Goal: Obtain resource: Download file/media

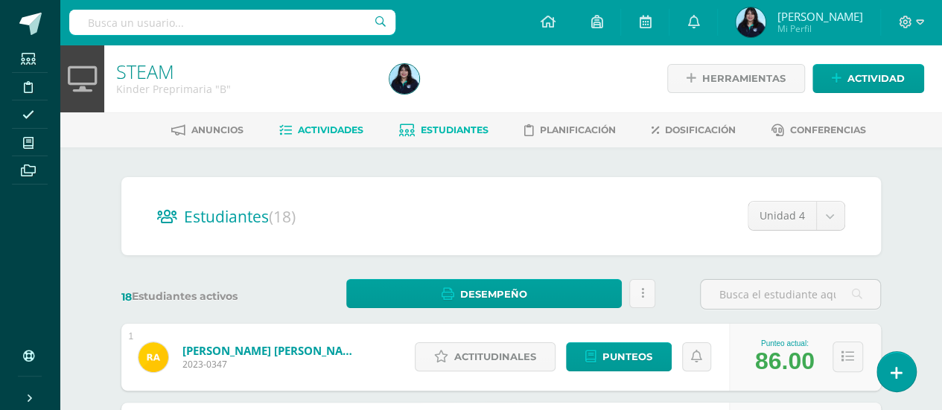
click at [341, 125] on span "Actividades" at bounding box center [331, 129] width 66 height 11
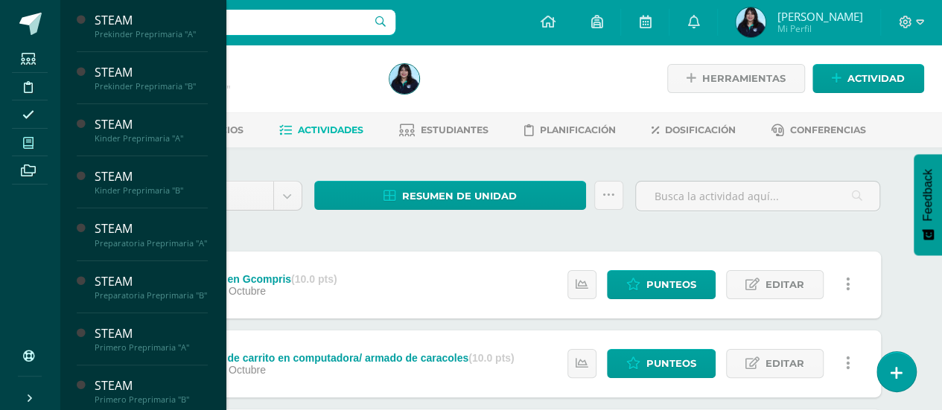
click at [27, 140] on icon at bounding box center [28, 143] width 10 height 12
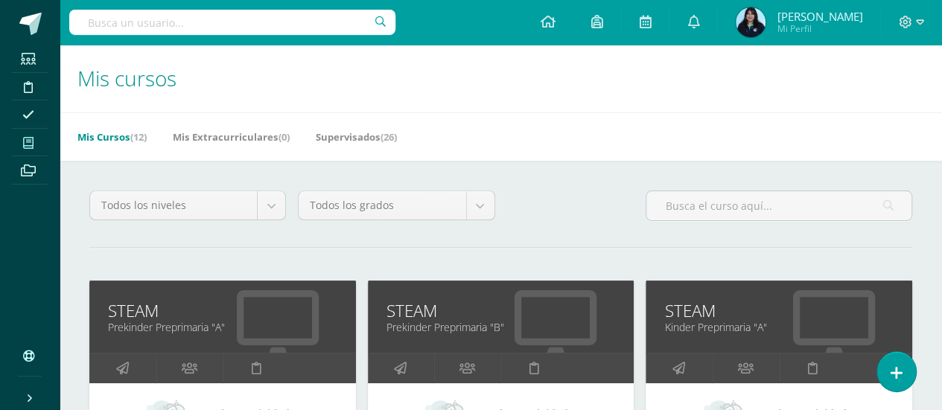
click at [26, 139] on icon at bounding box center [28, 143] width 10 height 12
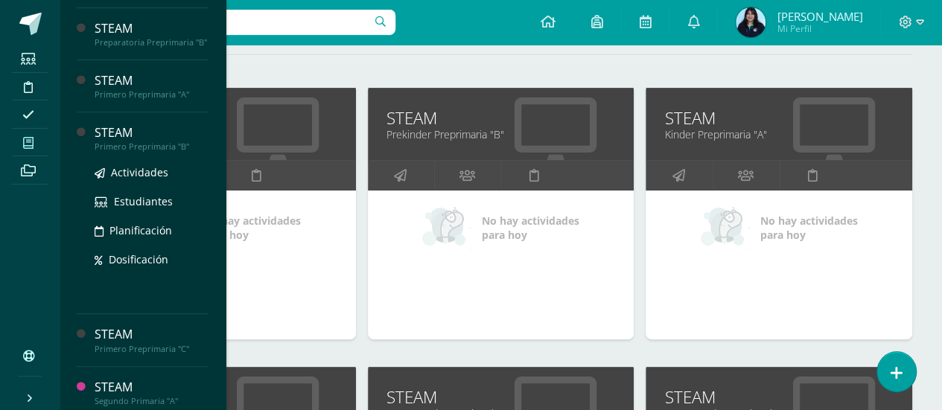
scroll to position [252, 0]
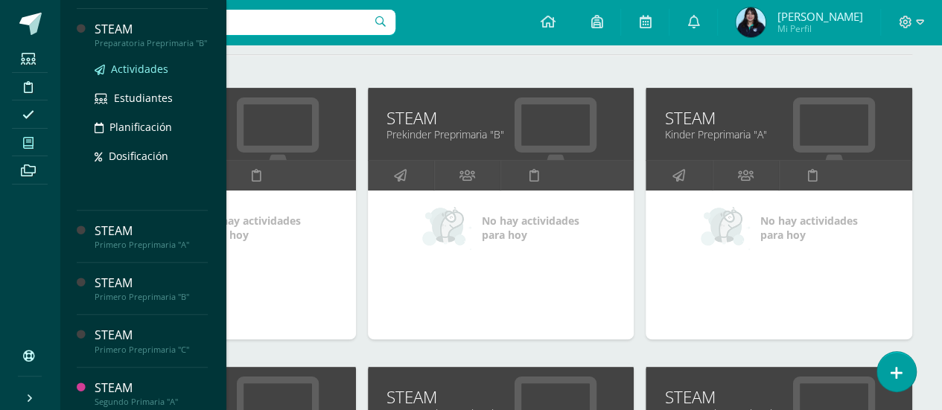
click at [134, 76] on span "Actividades" at bounding box center [139, 69] width 57 height 14
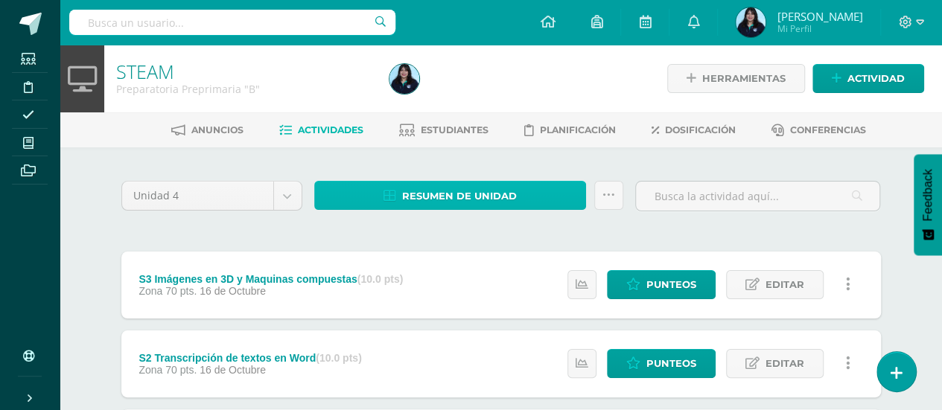
click at [349, 197] on link "Resumen de unidad" at bounding box center [450, 195] width 273 height 29
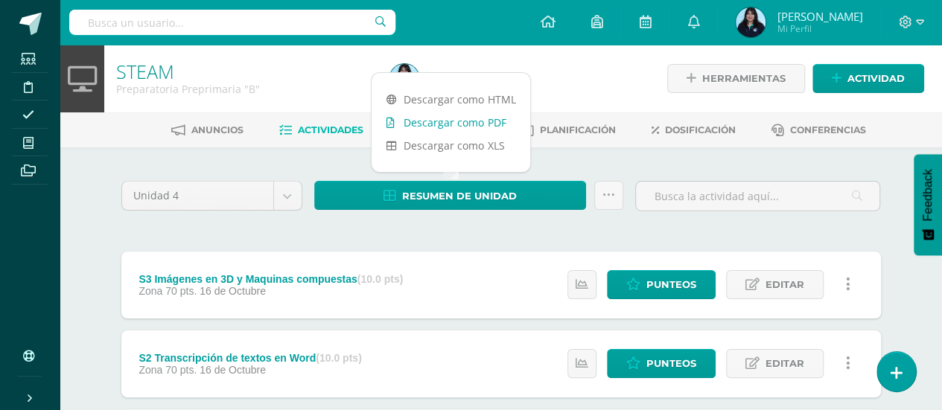
click at [445, 115] on link "Descargar como PDF" at bounding box center [451, 122] width 159 height 23
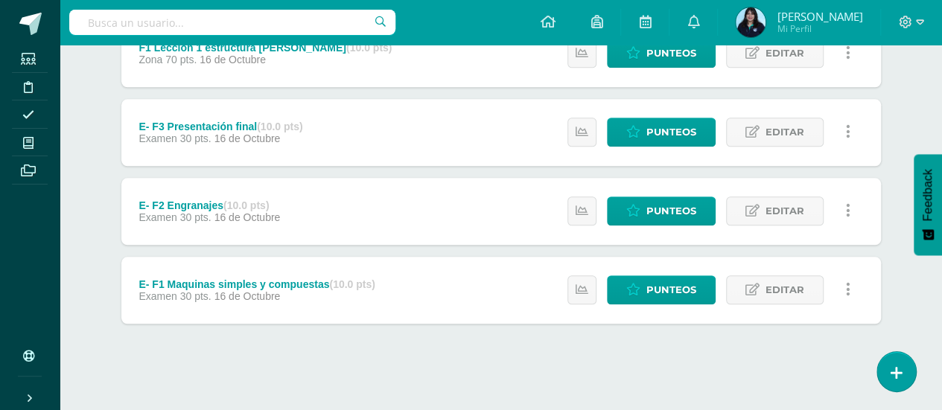
scroll to position [706, 0]
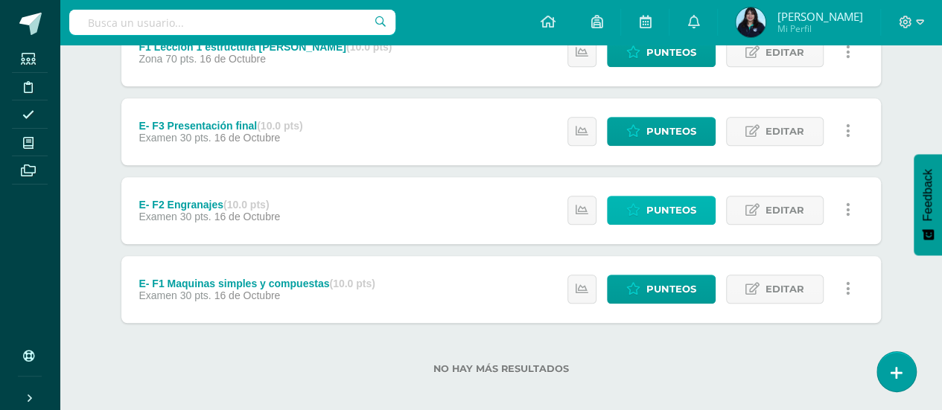
click at [661, 209] on span "Punteos" at bounding box center [671, 211] width 50 height 28
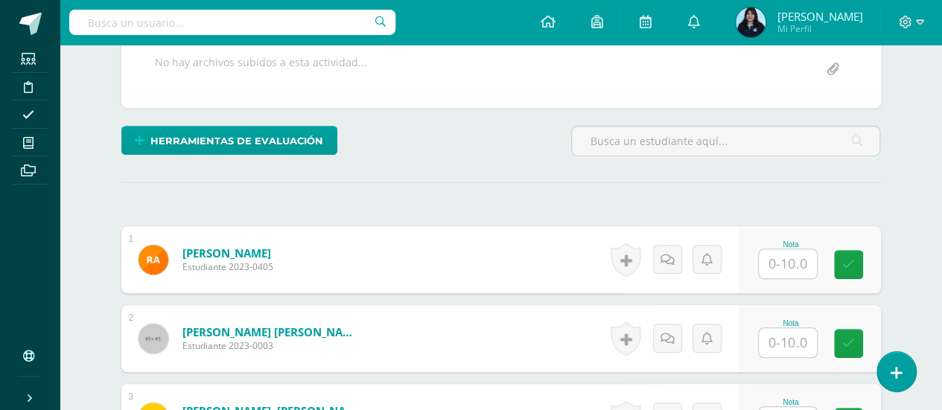
scroll to position [307, 0]
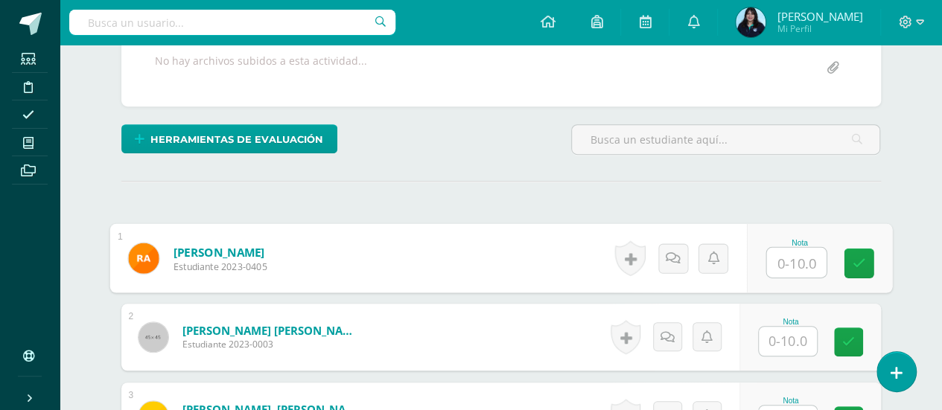
click at [780, 255] on input "text" at bounding box center [796, 263] width 60 height 30
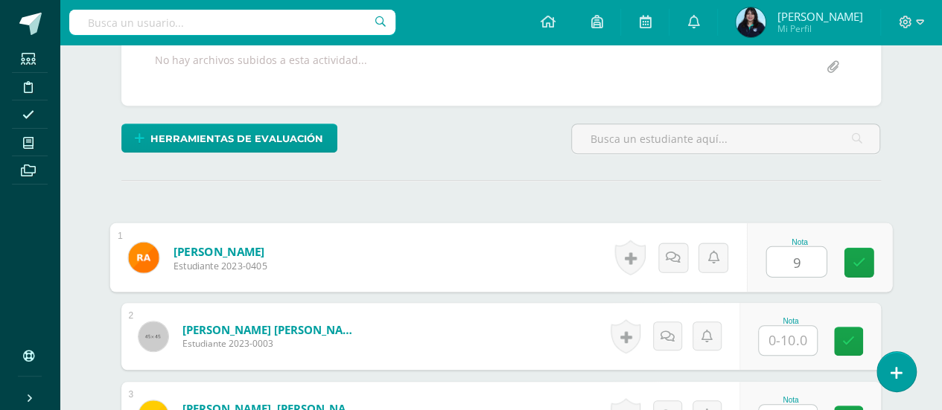
type input "9"
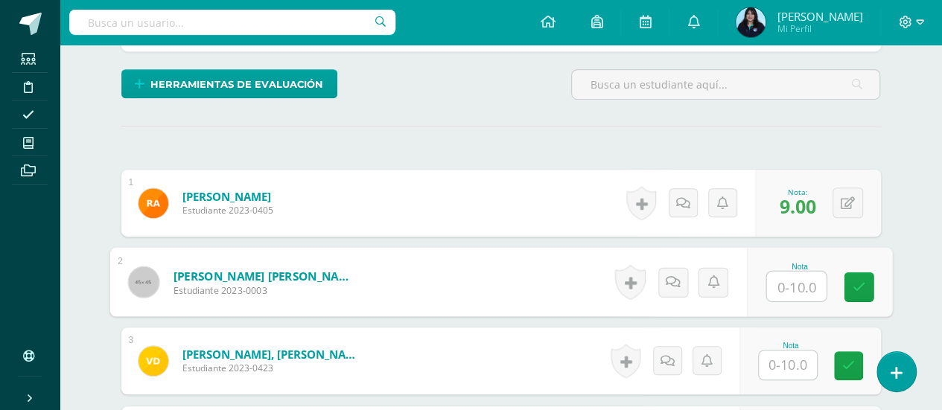
scroll to position [363, 0]
type input "10"
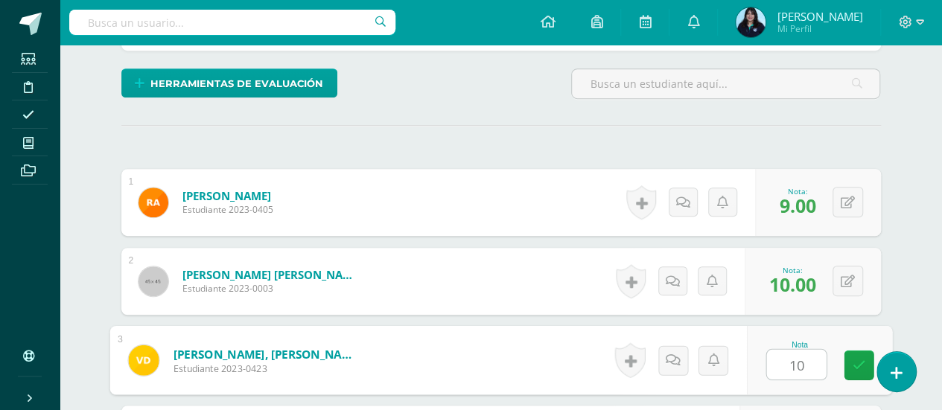
type input "10"
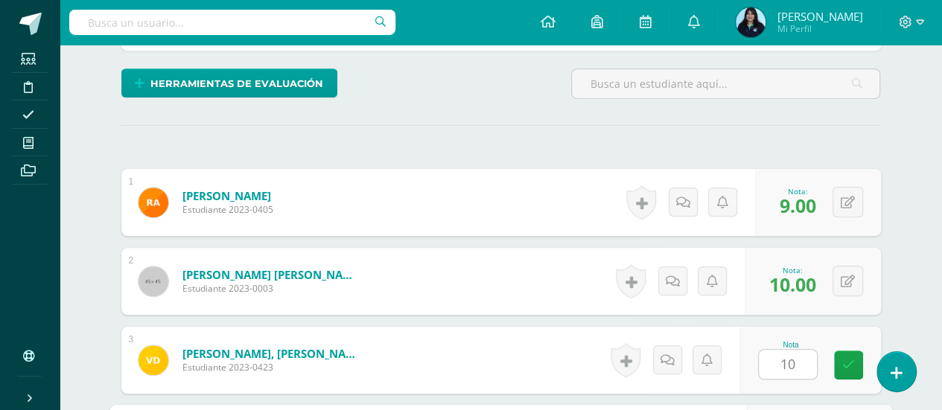
scroll to position [596, 0]
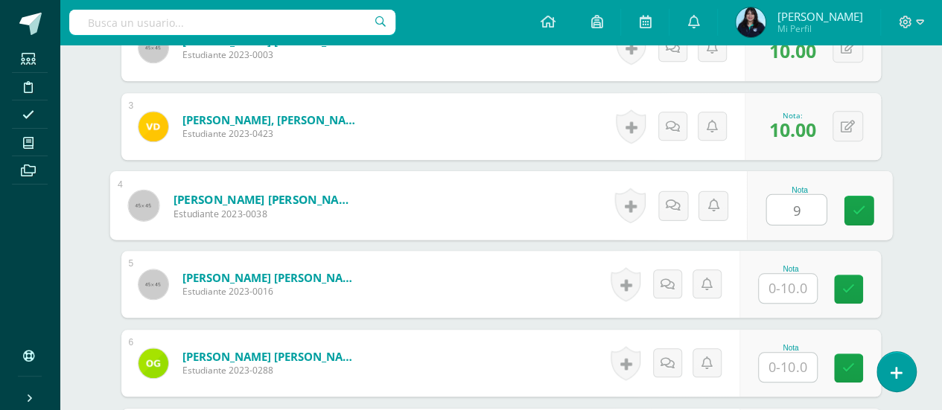
type input "9"
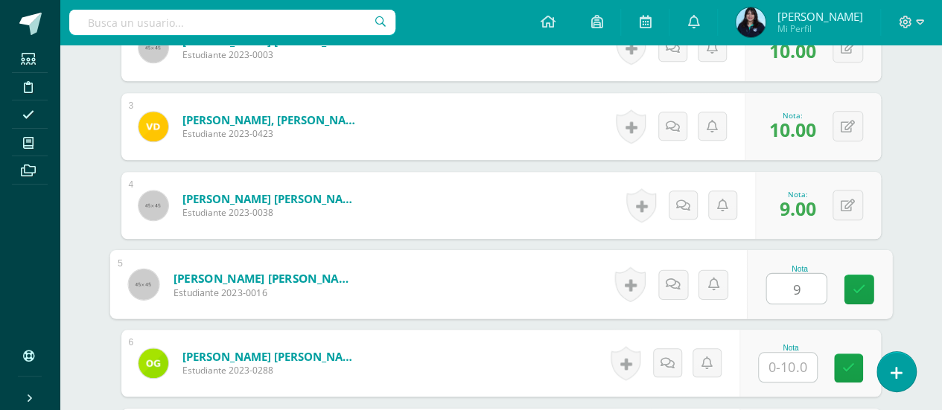
type input "9"
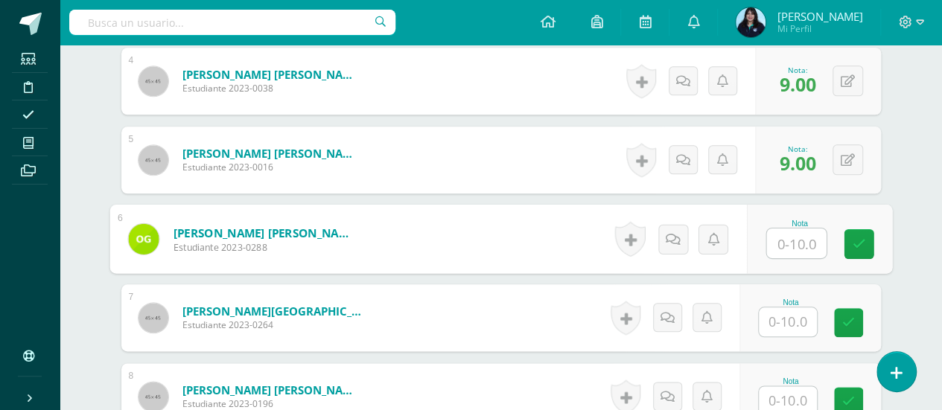
scroll to position [728, 0]
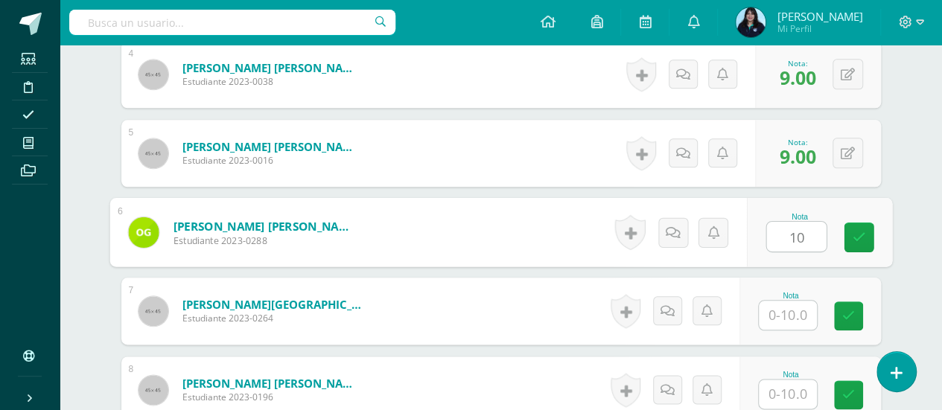
type input "10"
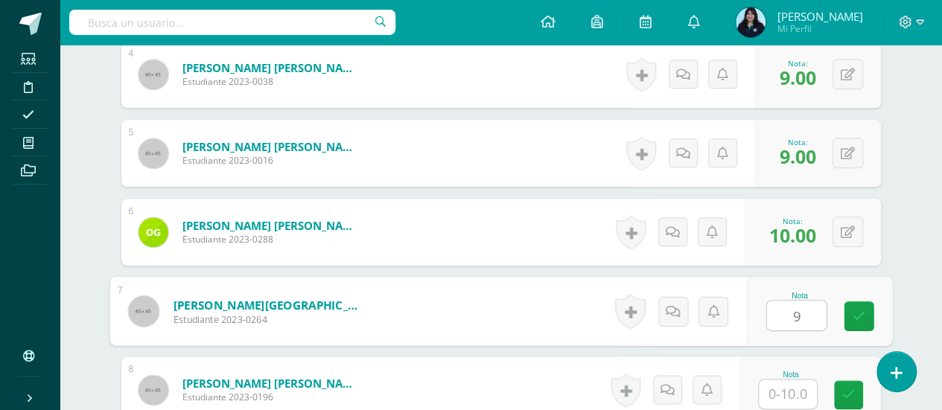
type input "9"
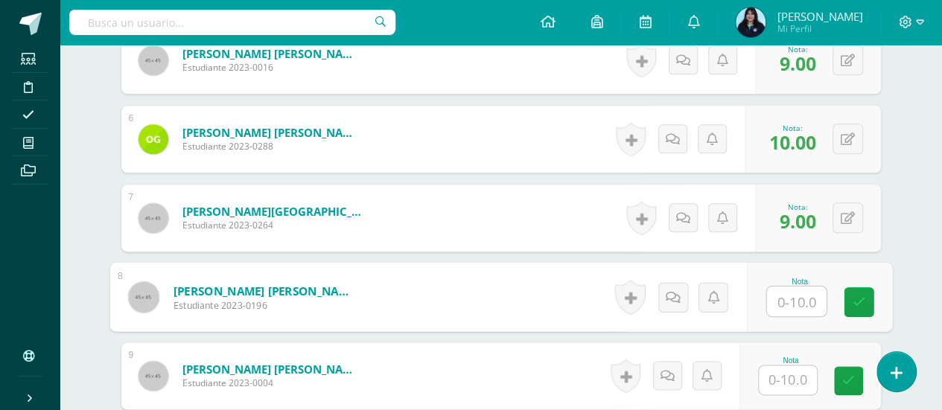
scroll to position [826, 0]
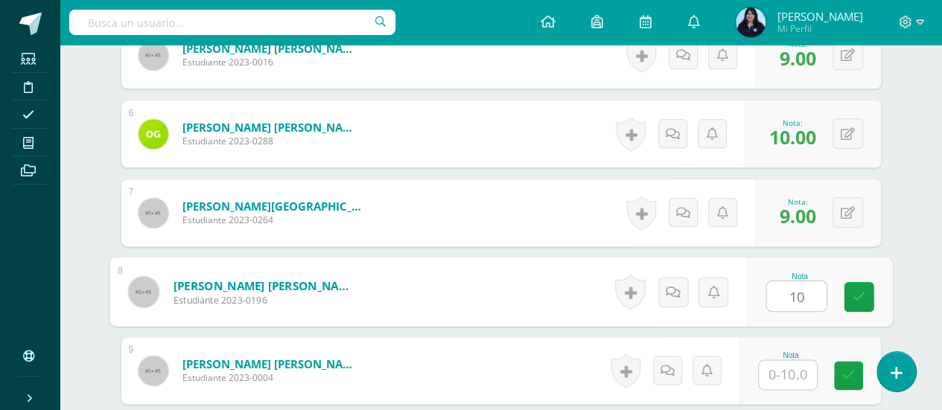
type input "10"
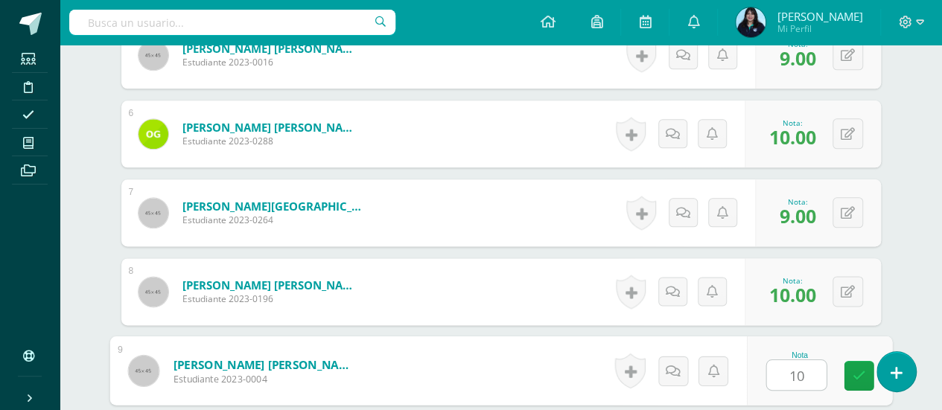
type input "10"
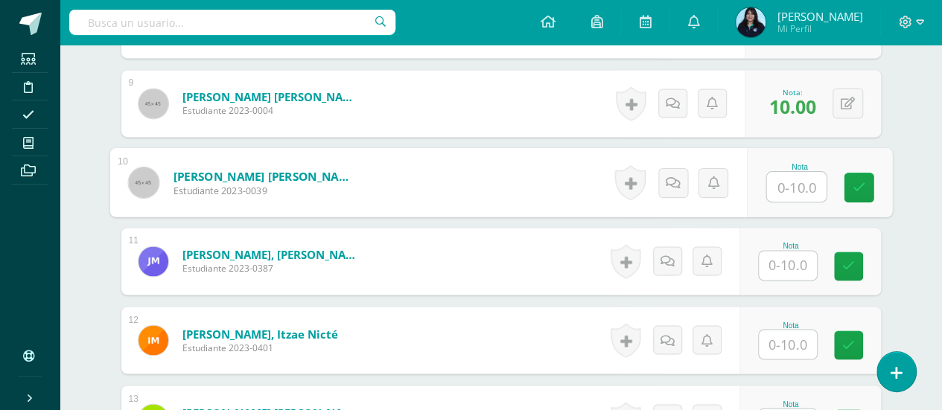
scroll to position [1095, 0]
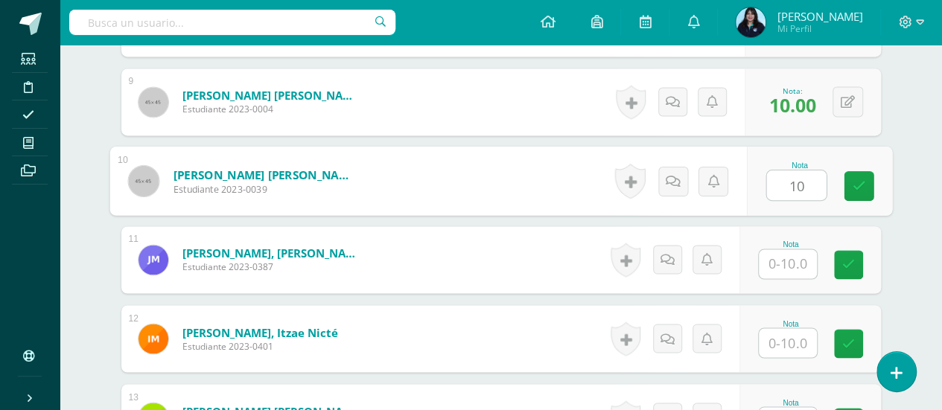
type input "10"
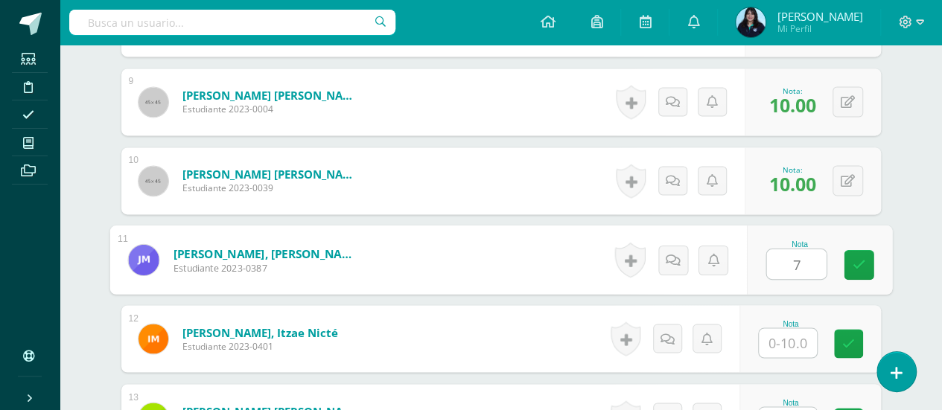
type input "7"
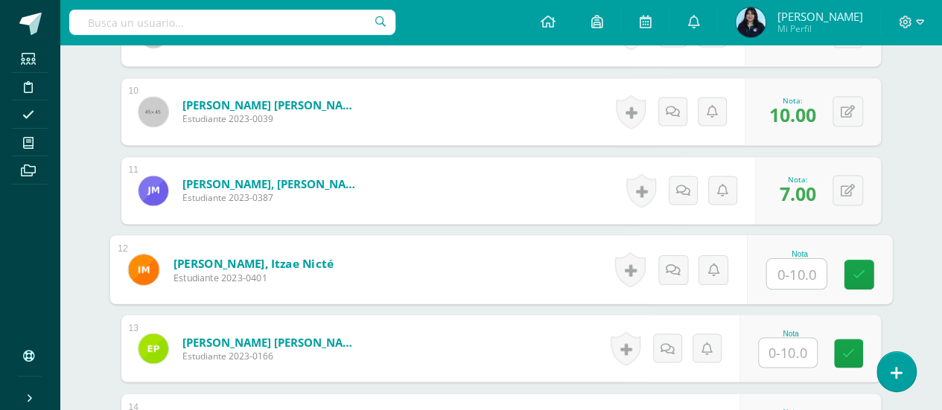
scroll to position [1212, 0]
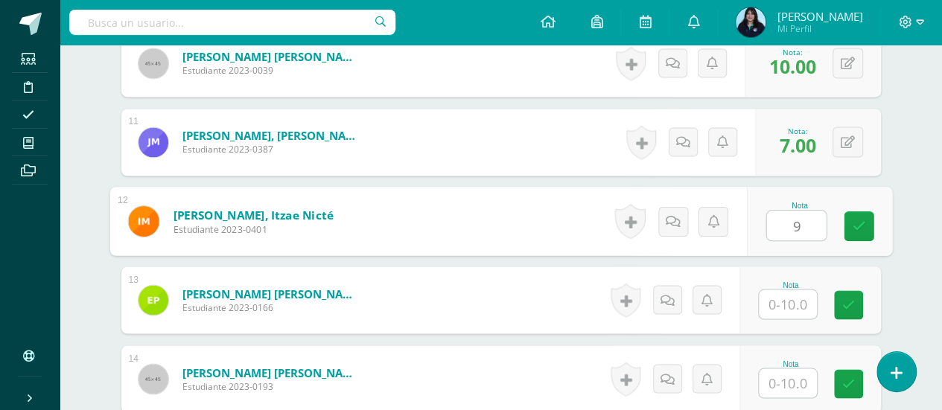
type input "9"
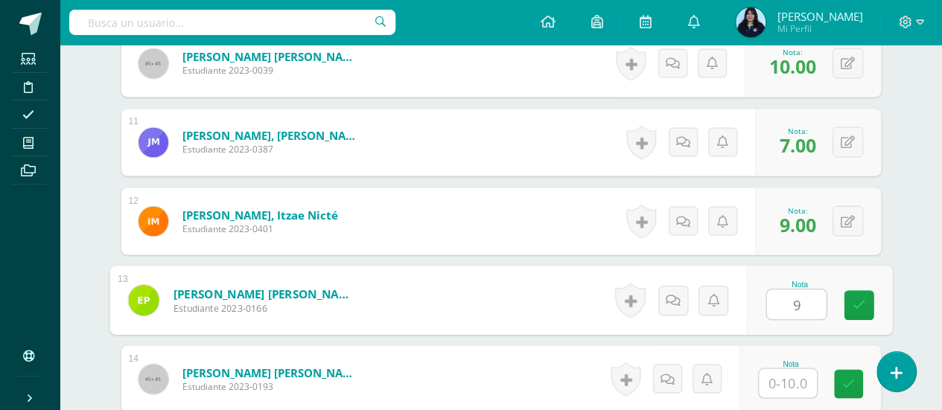
type input "9"
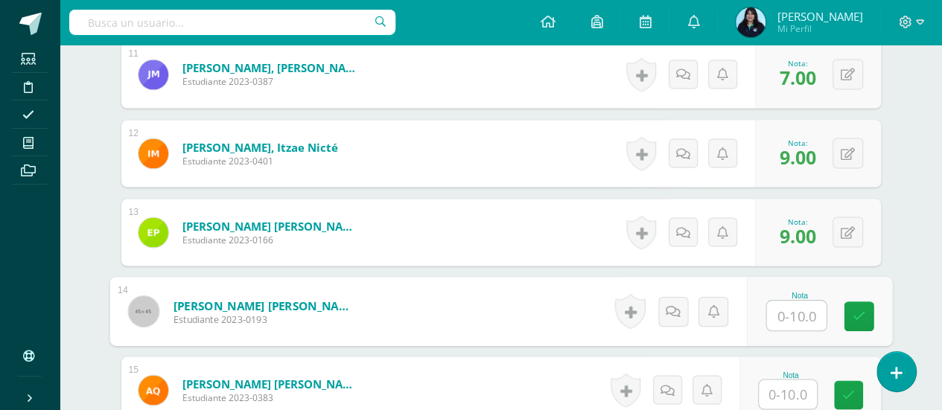
scroll to position [1282, 0]
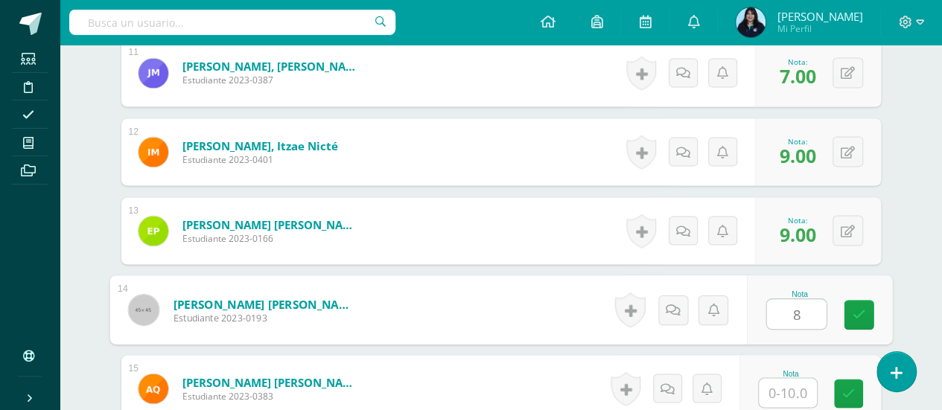
type input "8"
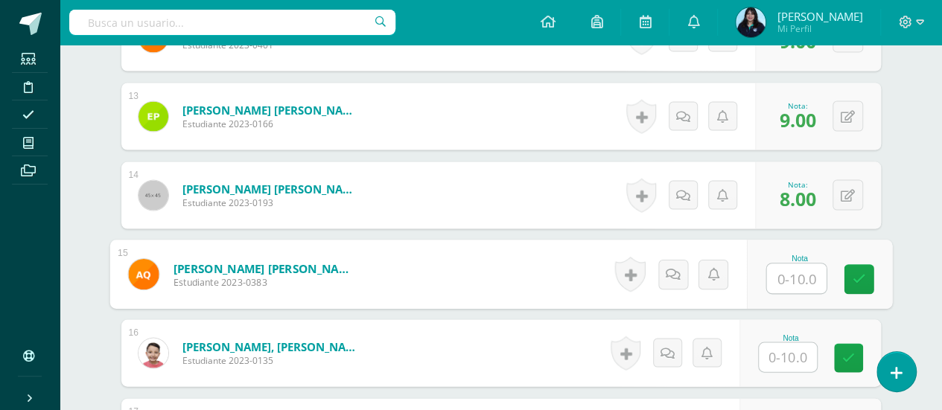
scroll to position [1398, 0]
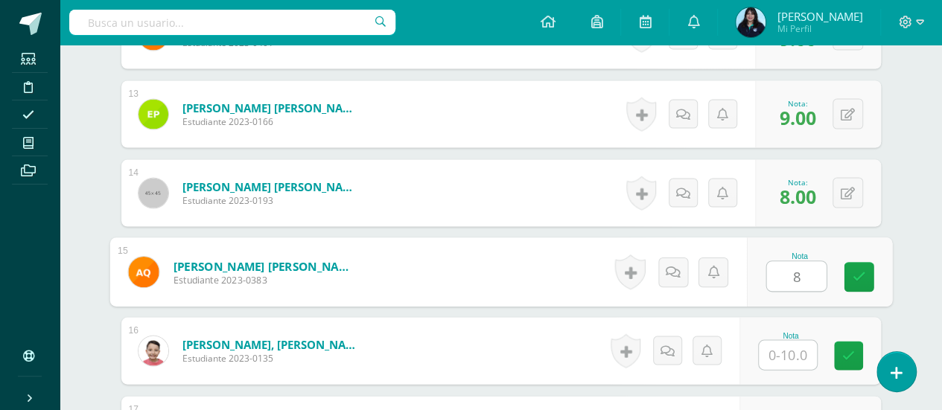
type input "8"
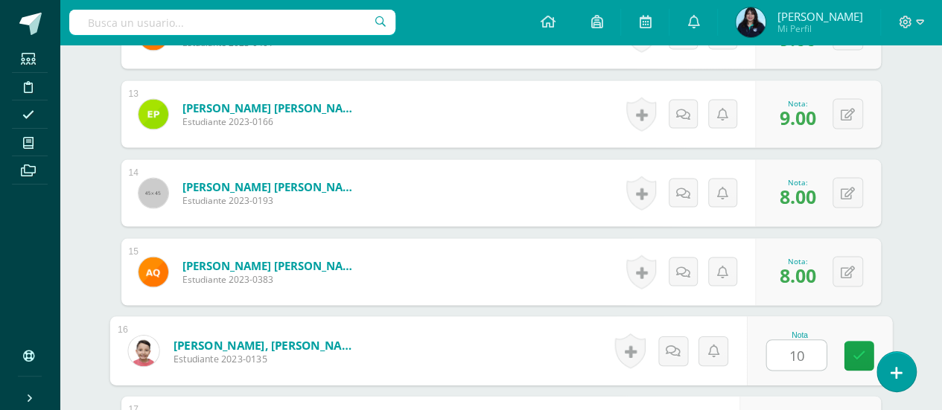
type input "10"
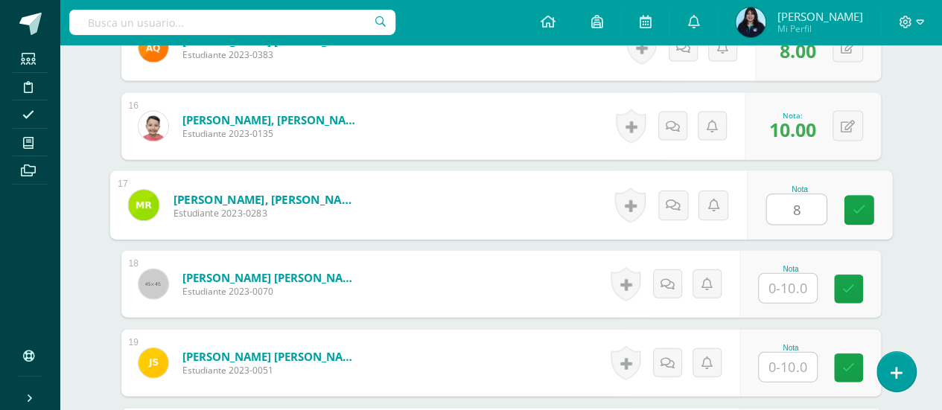
type input "8"
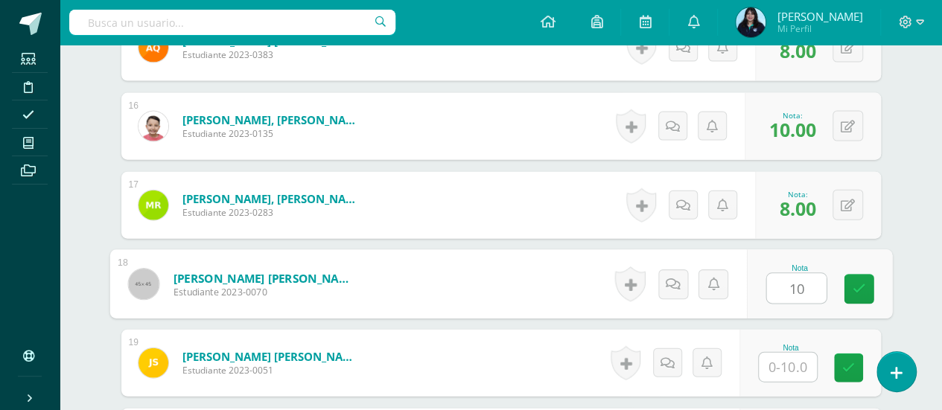
type input "10"
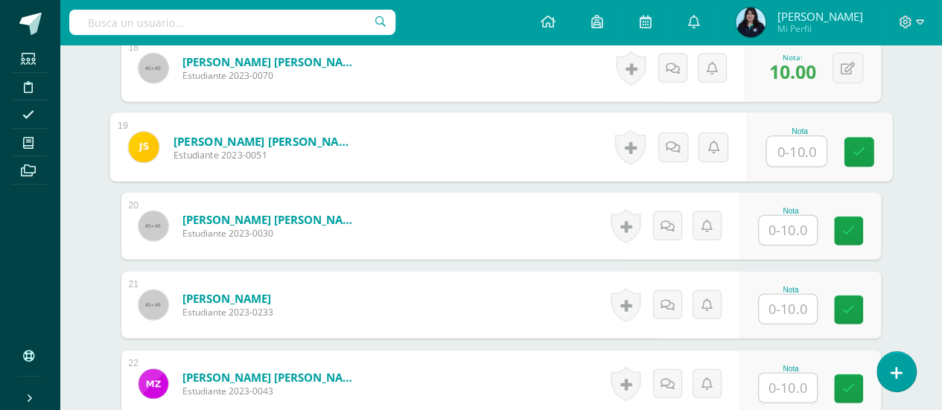
scroll to position [1844, 0]
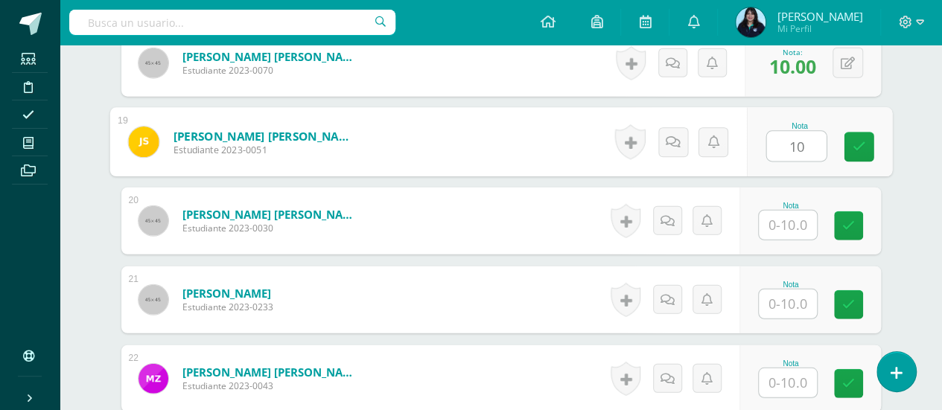
type input "10"
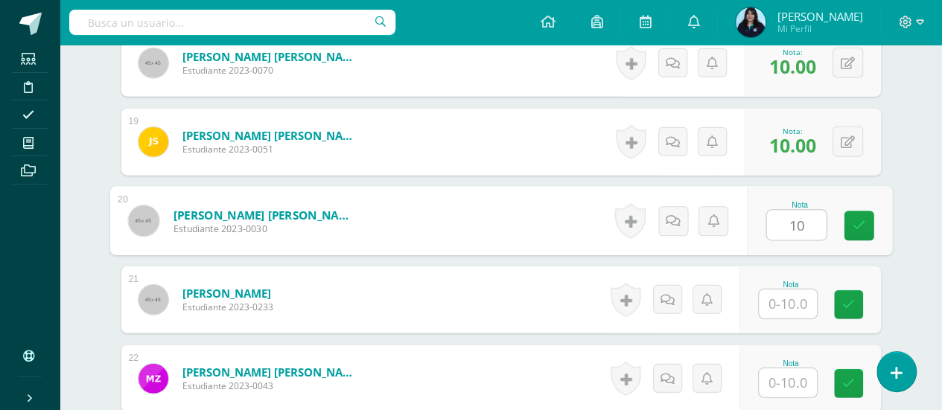
type input "10"
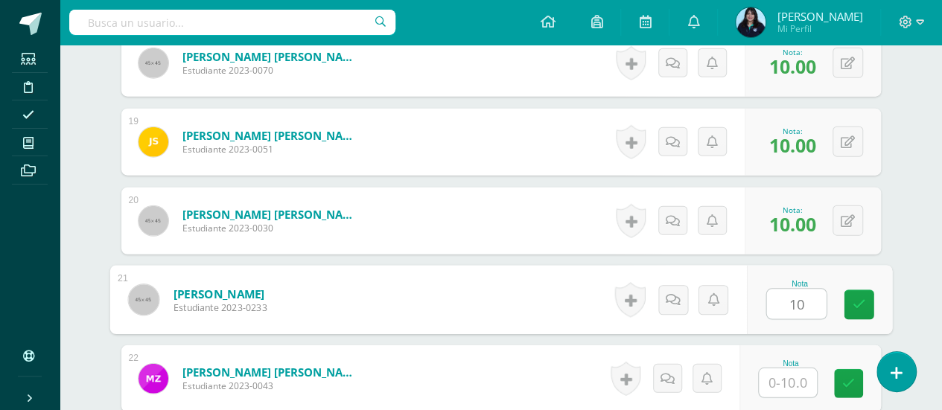
type input "10"
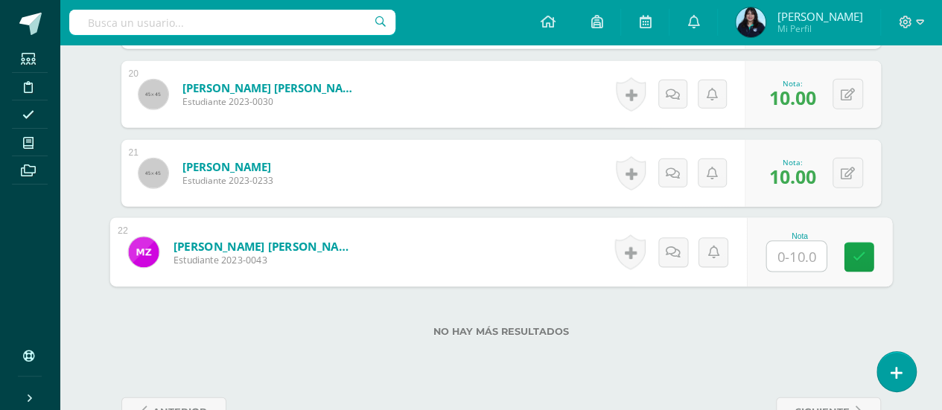
scroll to position [1972, 0]
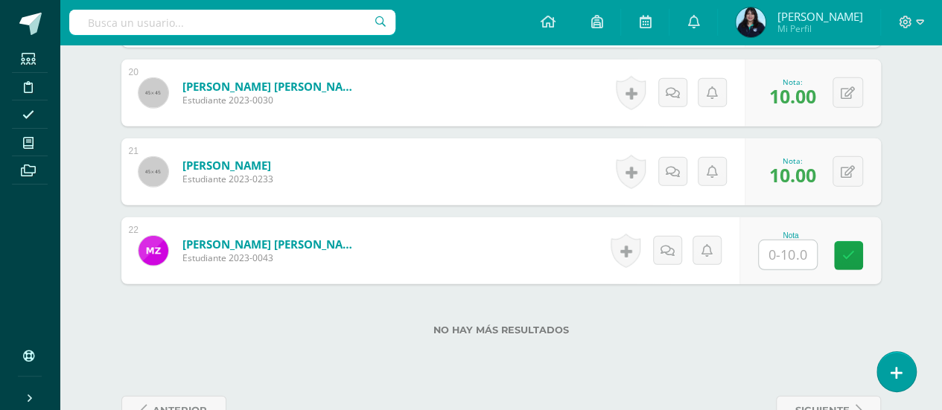
click at [769, 142] on div "0 Logros Logros obtenidos Aún no hay logros agregados Nota: 10.00" at bounding box center [813, 172] width 136 height 67
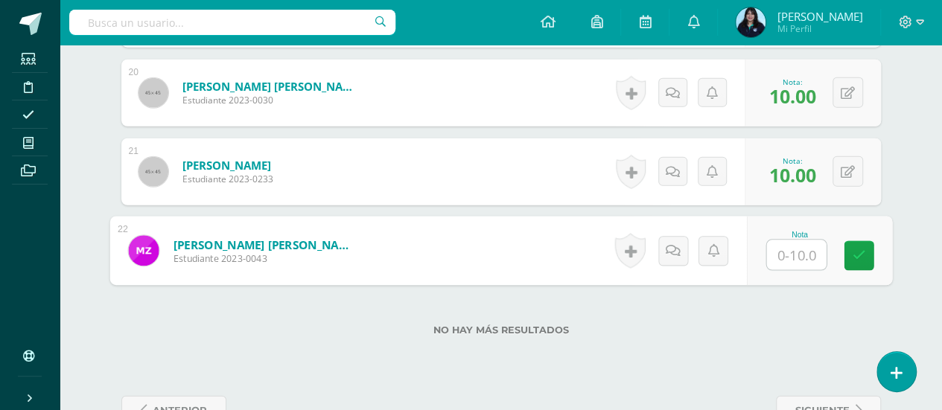
click at [792, 248] on input "text" at bounding box center [796, 256] width 60 height 30
type input "9"
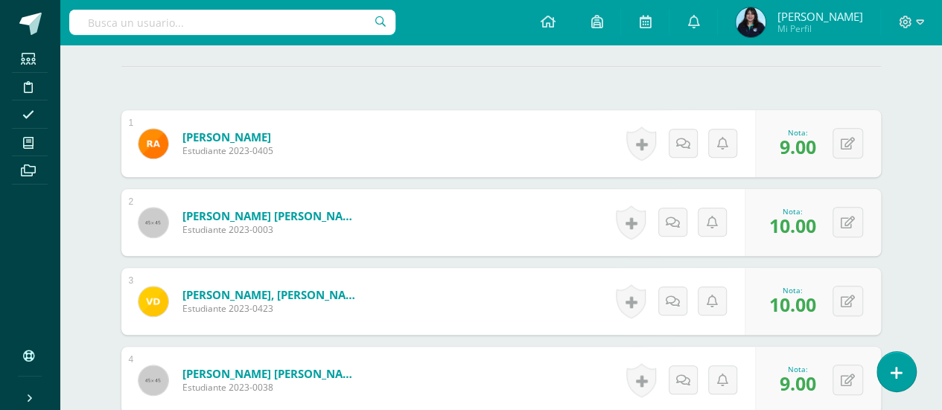
scroll to position [0, 0]
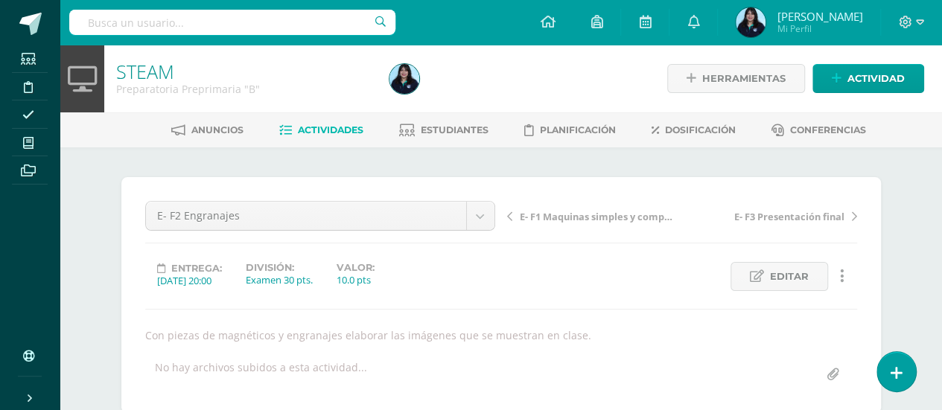
click at [337, 121] on link "Actividades" at bounding box center [321, 130] width 84 height 24
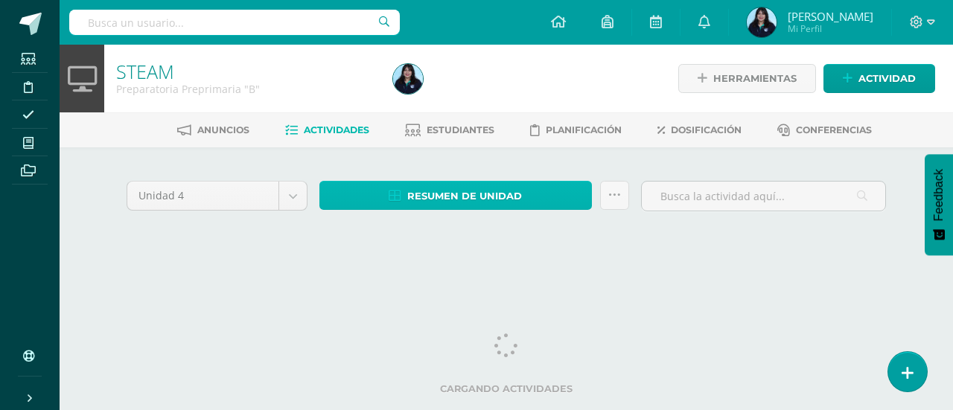
click at [463, 194] on span "Resumen de unidad" at bounding box center [464, 196] width 115 height 28
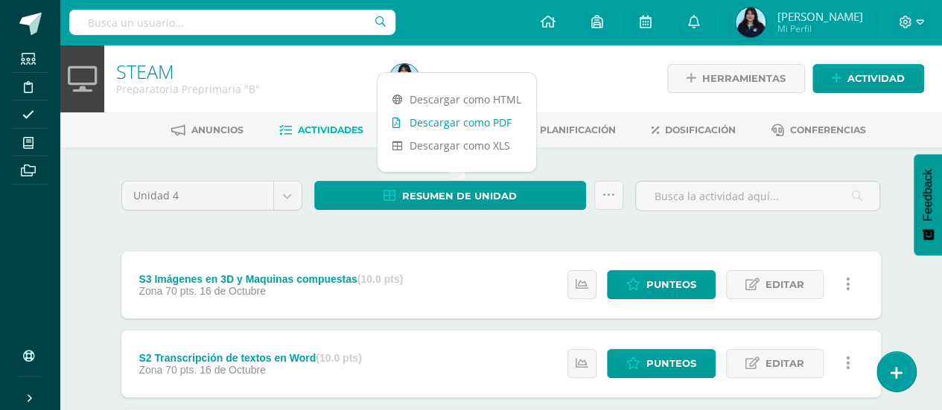
click at [466, 116] on link "Descargar como PDF" at bounding box center [457, 122] width 159 height 23
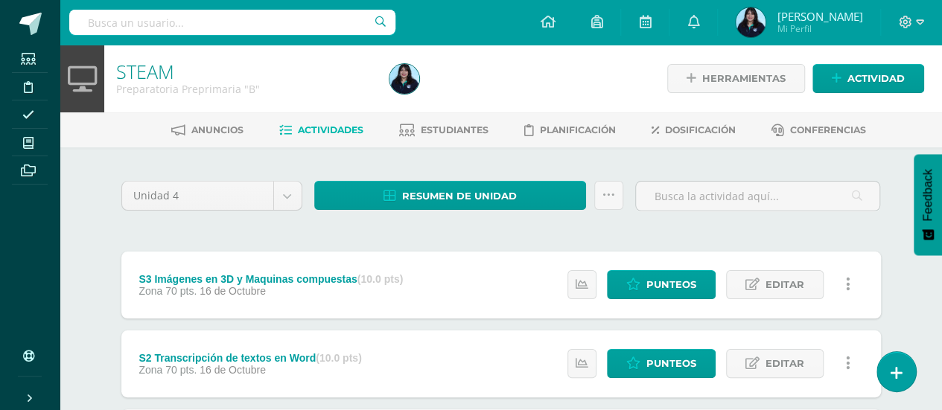
click at [303, 218] on div "Unidad 4 Unidad 1 Unidad 2 Unidad 3 Unidad 4" at bounding box center [211, 202] width 193 height 42
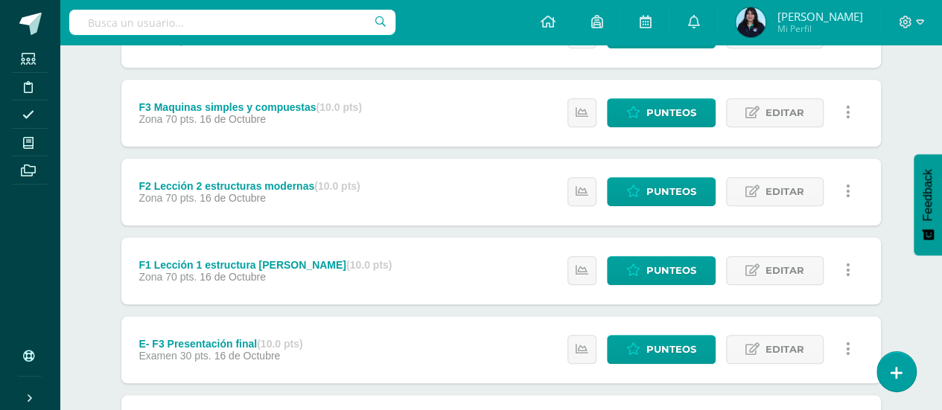
scroll to position [710, 0]
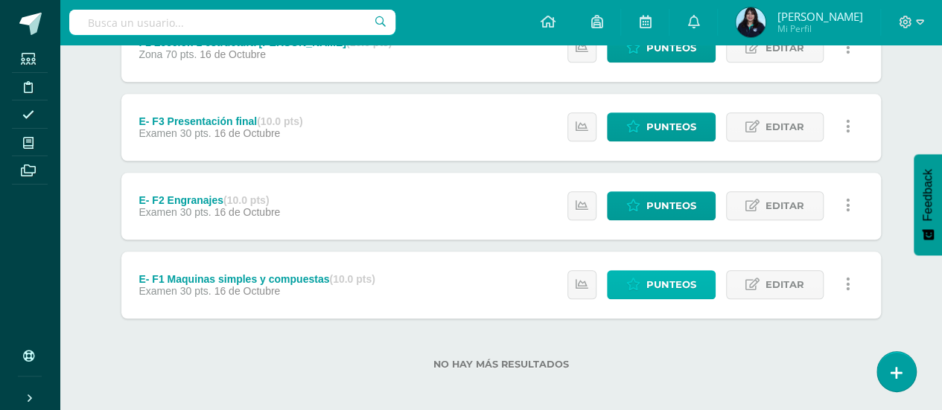
click at [661, 280] on span "Punteos" at bounding box center [671, 285] width 50 height 28
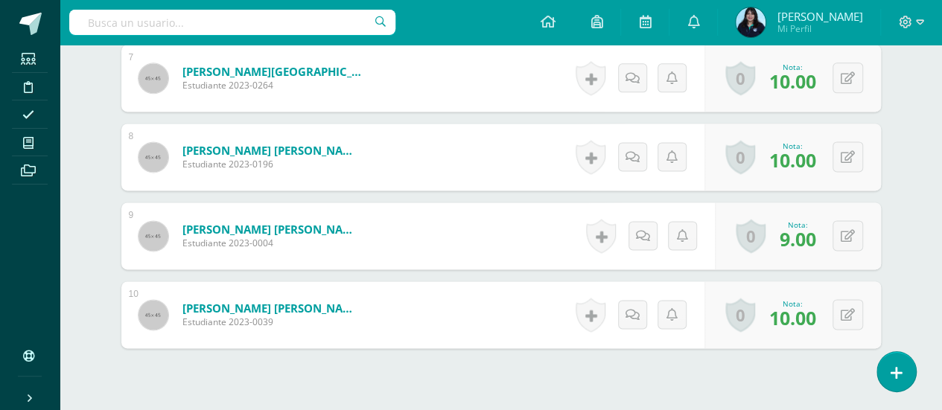
scroll to position [961, 0]
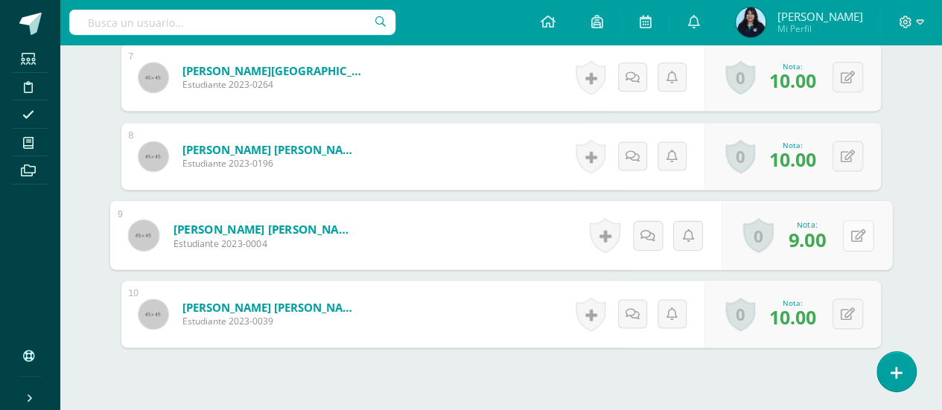
click at [837, 236] on div "0 [GEOGRAPHIC_DATA] Logros obtenidos Aún no hay logros agregados Nota: 9.00" at bounding box center [806, 235] width 171 height 69
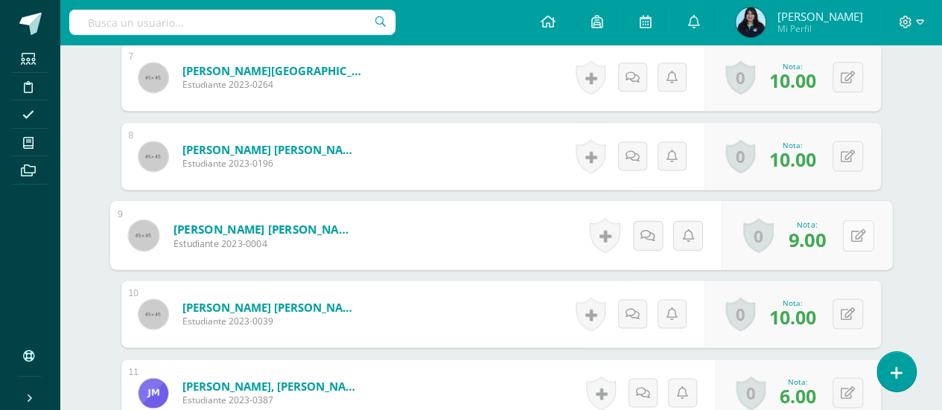
scroll to position [962, 0]
click at [865, 229] on button at bounding box center [857, 234] width 31 height 31
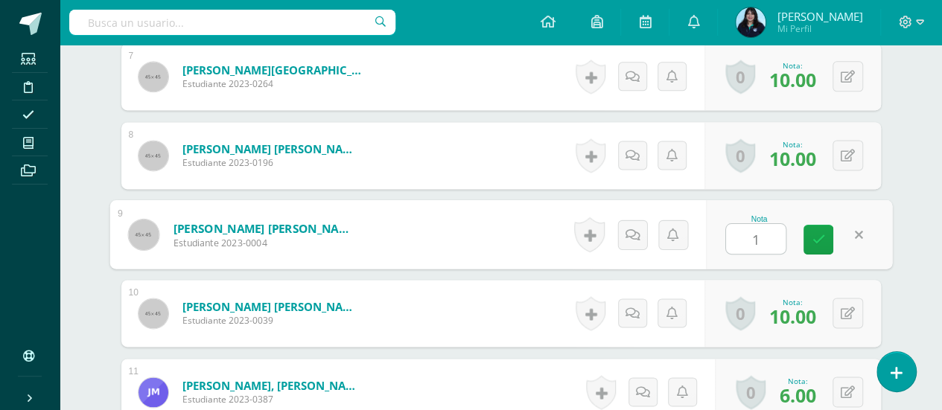
scroll to position [964, 0]
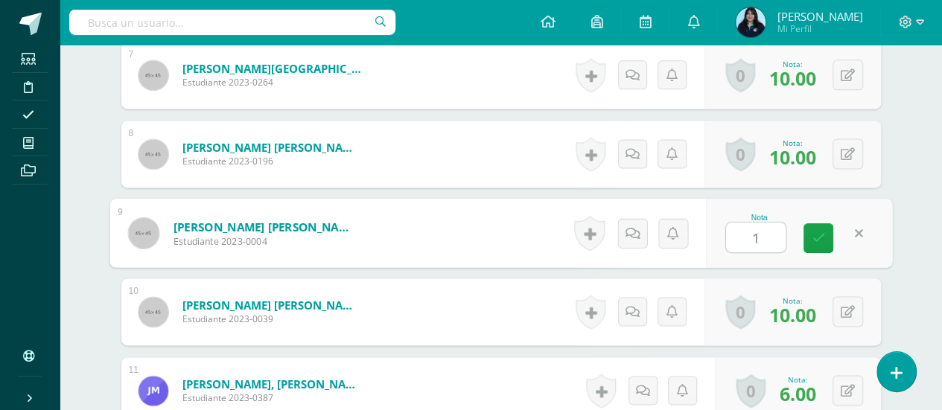
type input "10"
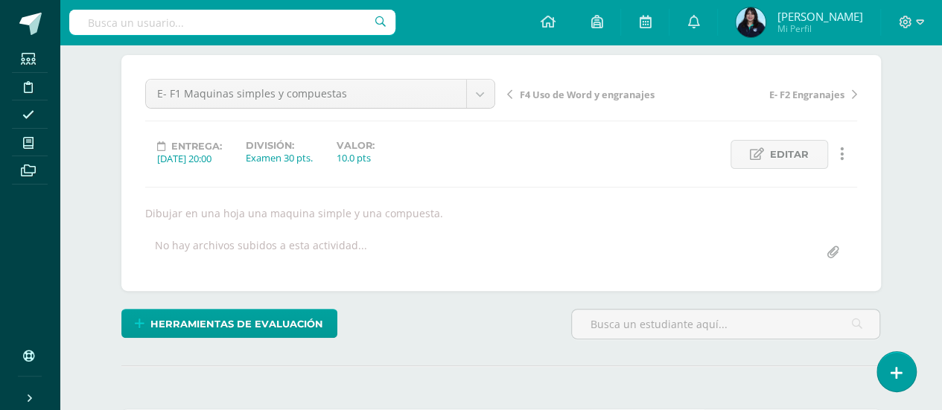
scroll to position [0, 0]
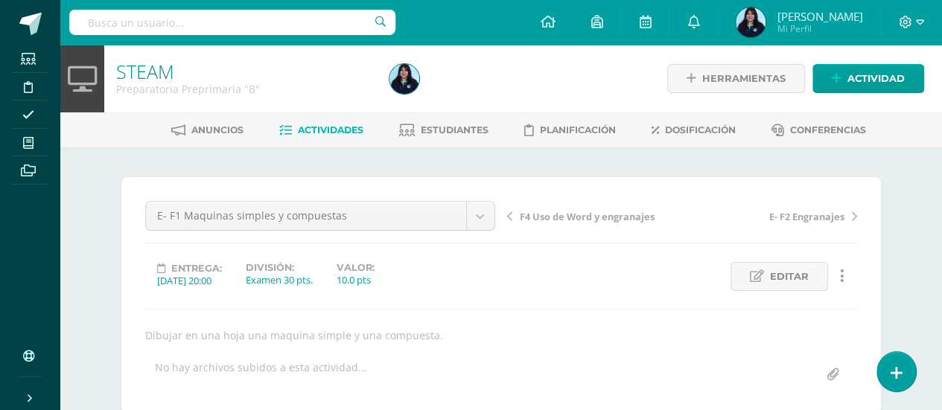
click at [337, 124] on span "Actividades" at bounding box center [331, 129] width 66 height 11
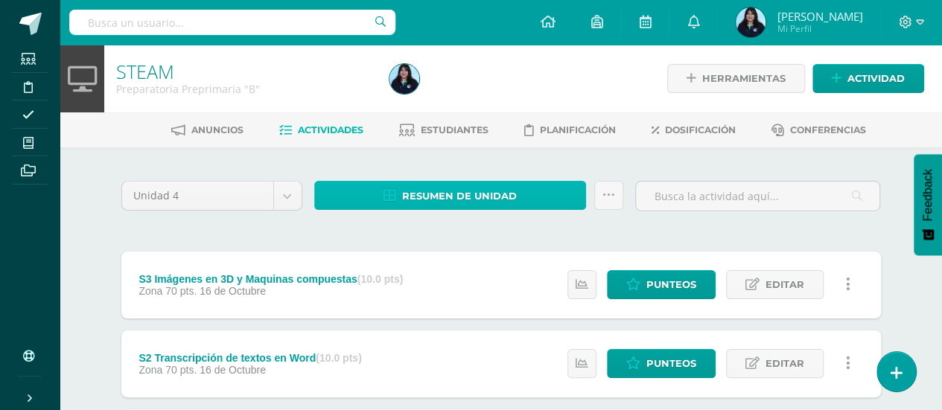
click at [399, 205] on link "Resumen de unidad" at bounding box center [450, 195] width 273 height 29
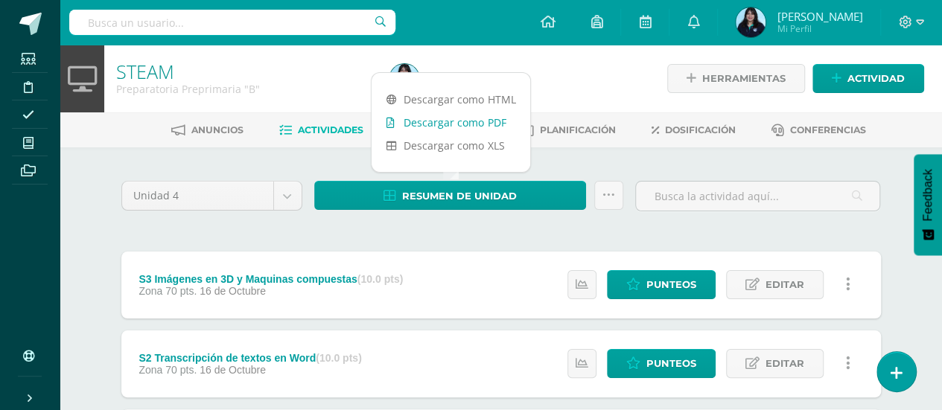
click at [459, 121] on link "Descargar como PDF" at bounding box center [451, 122] width 159 height 23
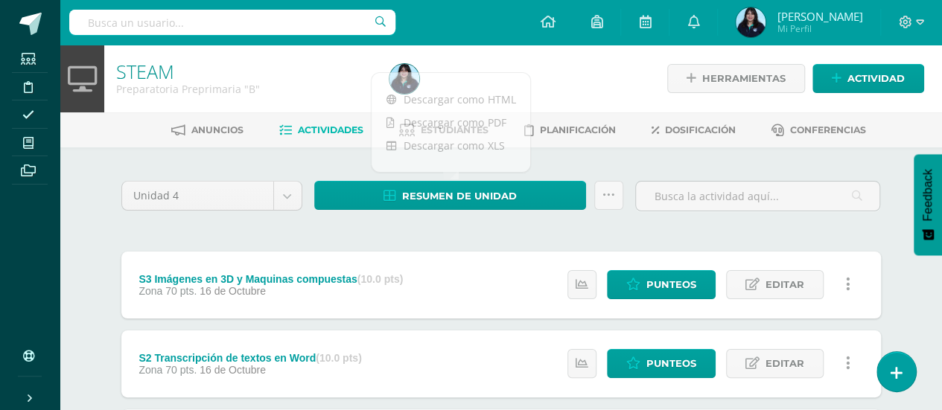
click at [548, 95] on div at bounding box center [523, 79] width 279 height 68
click at [617, 220] on div "Resumen de unidad Subir actividades en masa Enviar punteos a revision Historial…" at bounding box center [469, 202] width 322 height 42
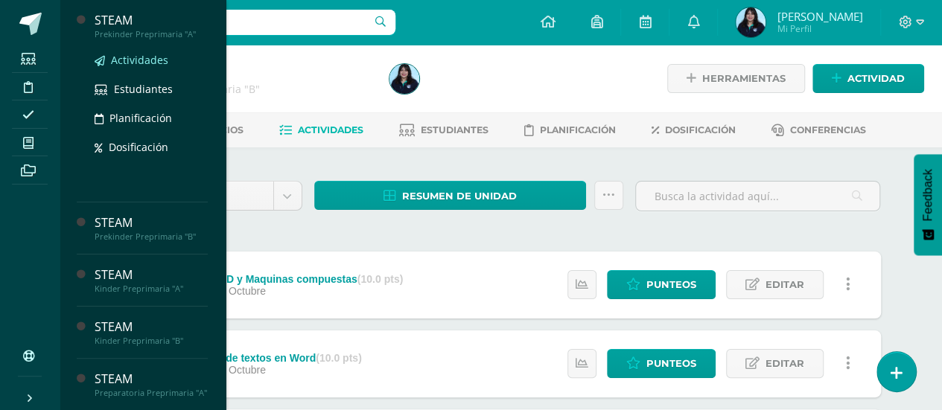
click at [133, 54] on span "Actividades" at bounding box center [139, 60] width 57 height 14
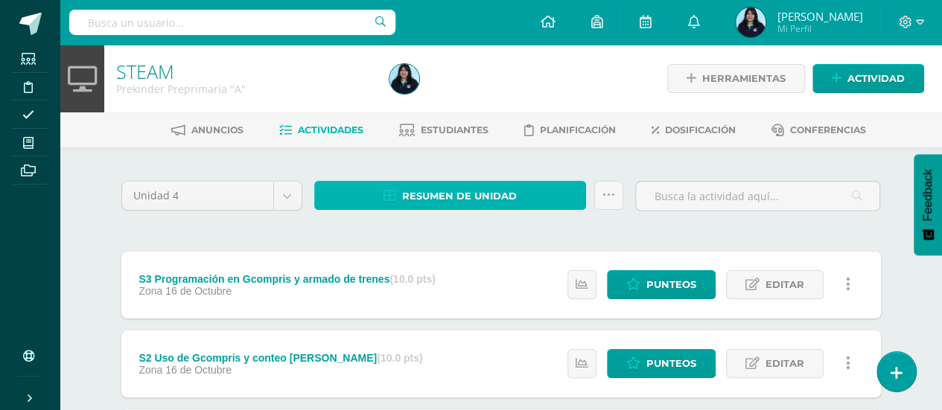
click at [430, 196] on span "Resumen de unidad" at bounding box center [459, 196] width 115 height 28
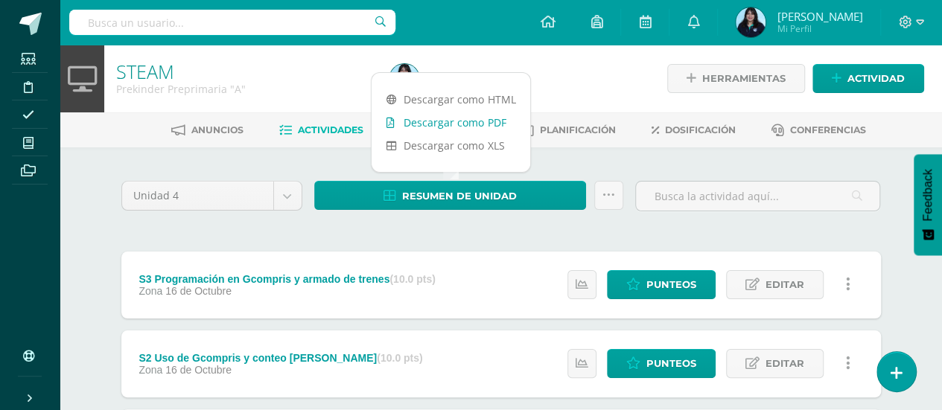
click at [472, 120] on link "Descargar como PDF" at bounding box center [451, 122] width 159 height 23
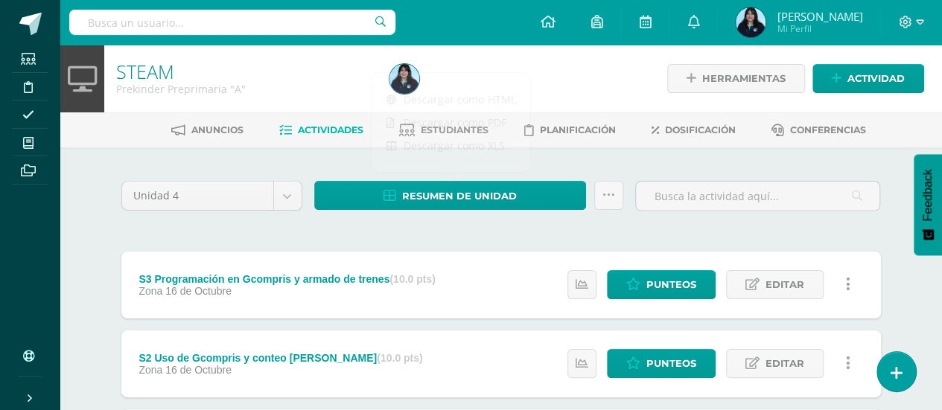
click at [472, 217] on div "Resumen de unidad Subir actividades en masa Enviar punteos a revision Historial…" at bounding box center [469, 202] width 322 height 42
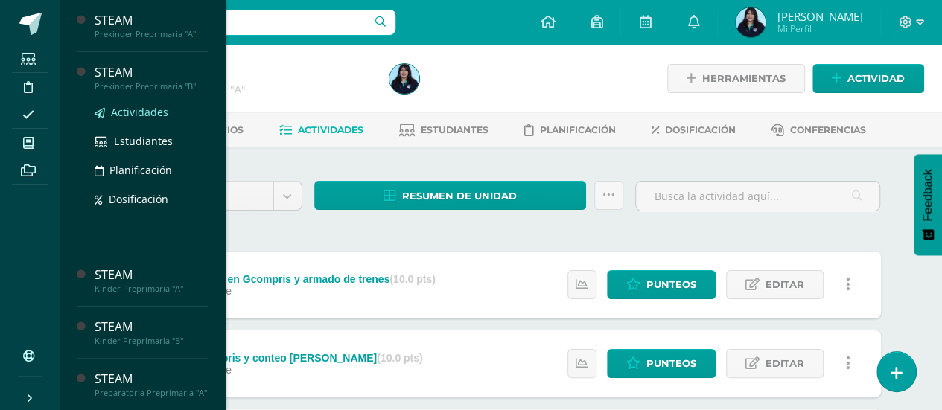
click at [149, 111] on span "Actividades" at bounding box center [139, 112] width 57 height 14
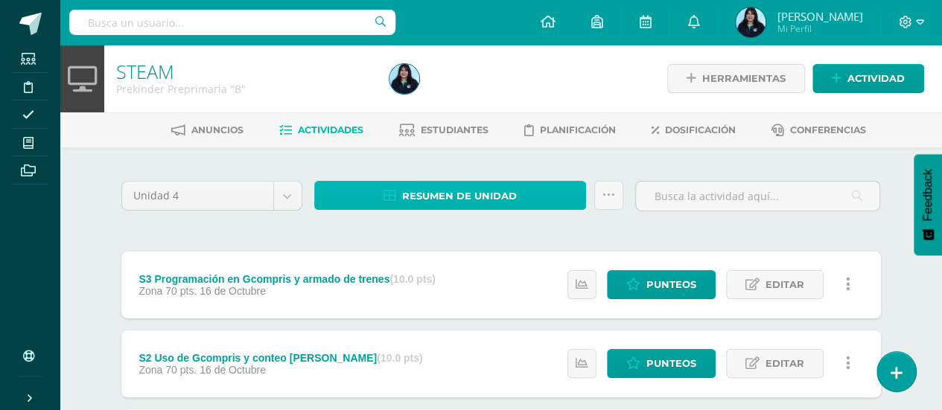
click at [401, 197] on link "Resumen de unidad" at bounding box center [450, 195] width 273 height 29
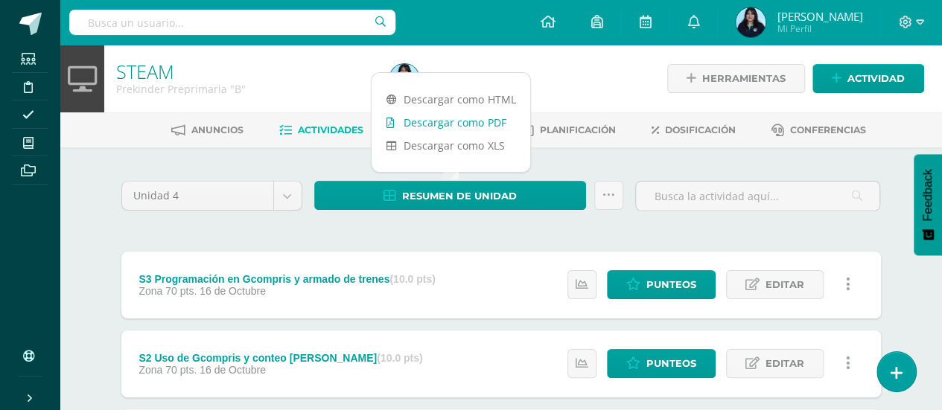
click at [480, 124] on link "Descargar como PDF" at bounding box center [451, 122] width 159 height 23
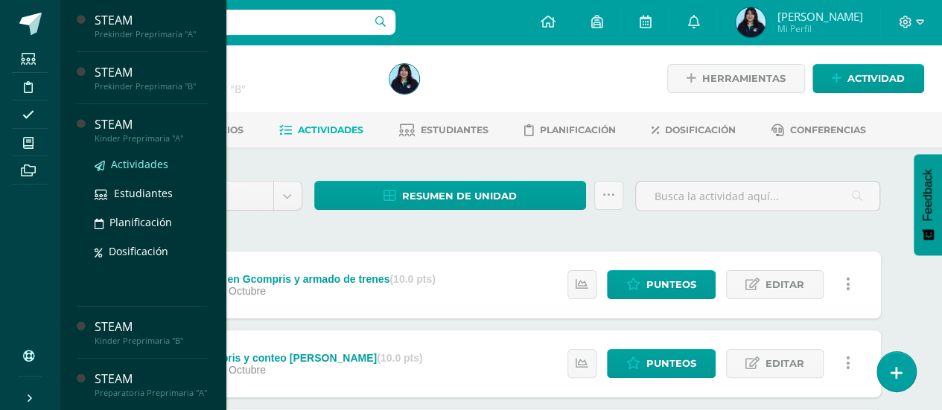
click at [150, 162] on span "Actividades" at bounding box center [139, 164] width 57 height 14
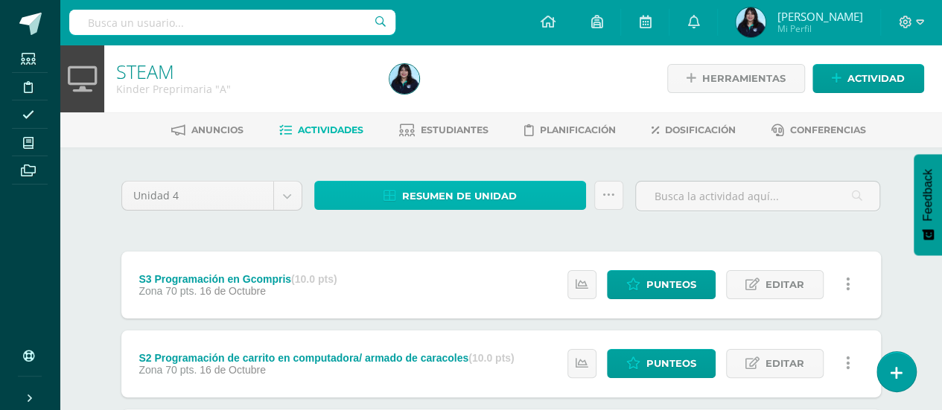
click at [359, 200] on link "Resumen de unidad" at bounding box center [450, 195] width 273 height 29
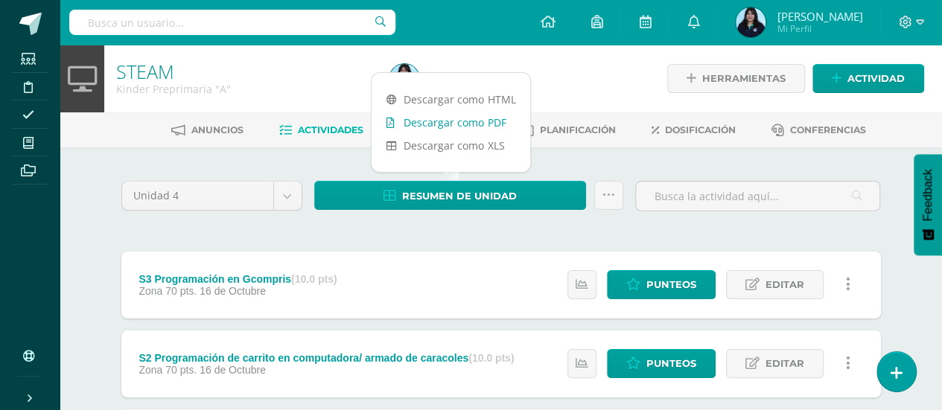
click at [457, 119] on link "Descargar como PDF" at bounding box center [451, 122] width 159 height 23
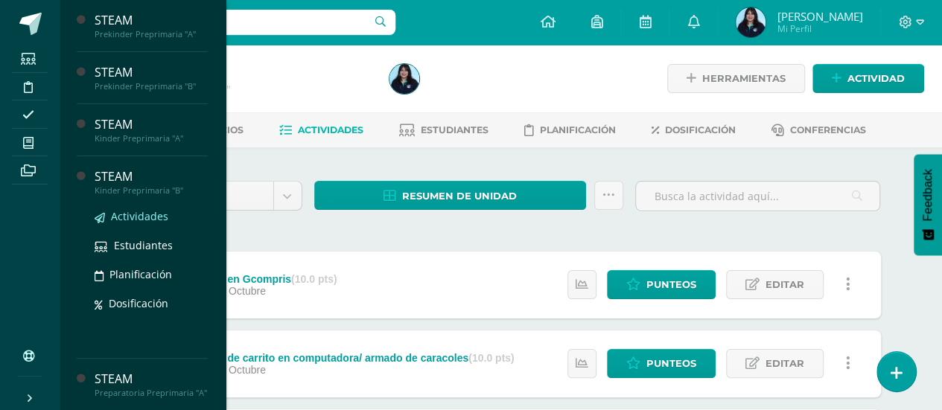
click at [145, 213] on span "Actividades" at bounding box center [139, 216] width 57 height 14
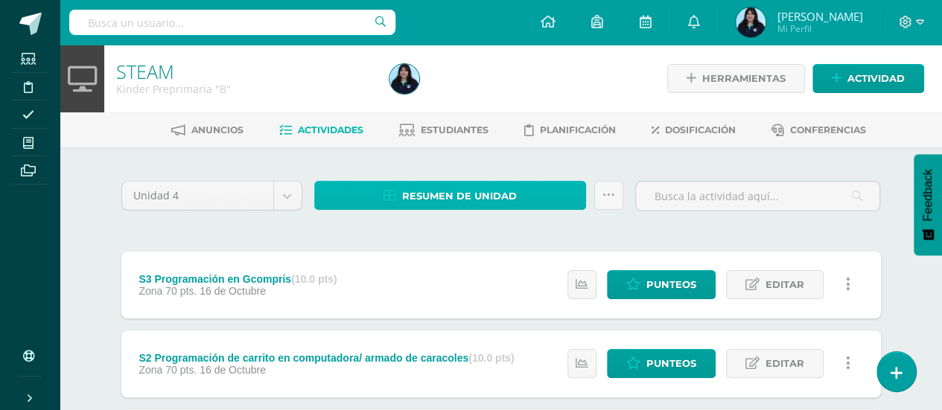
click at [392, 200] on icon at bounding box center [390, 196] width 13 height 13
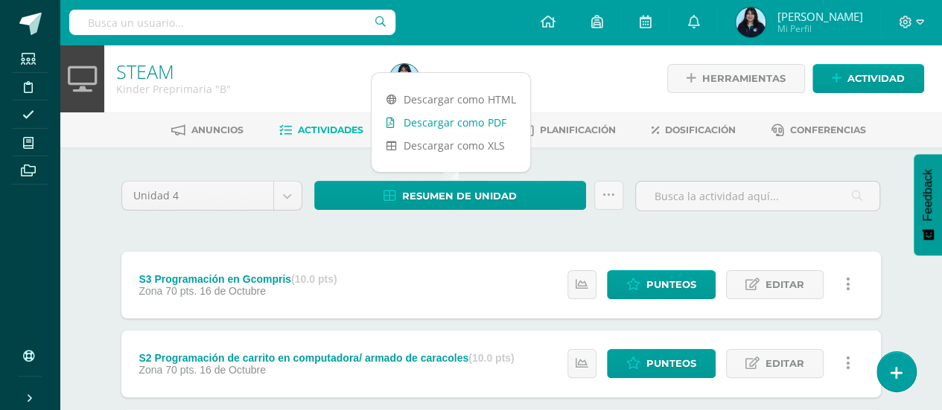
click at [468, 127] on link "Descargar como PDF" at bounding box center [451, 122] width 159 height 23
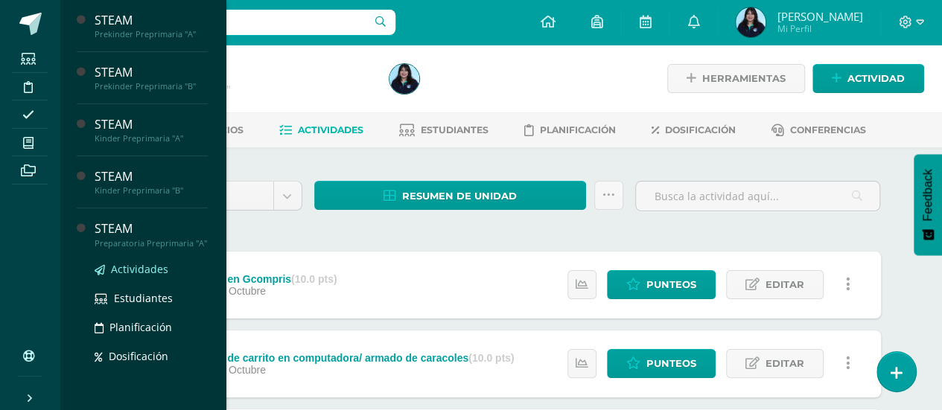
click at [149, 276] on span "Actividades" at bounding box center [139, 269] width 57 height 14
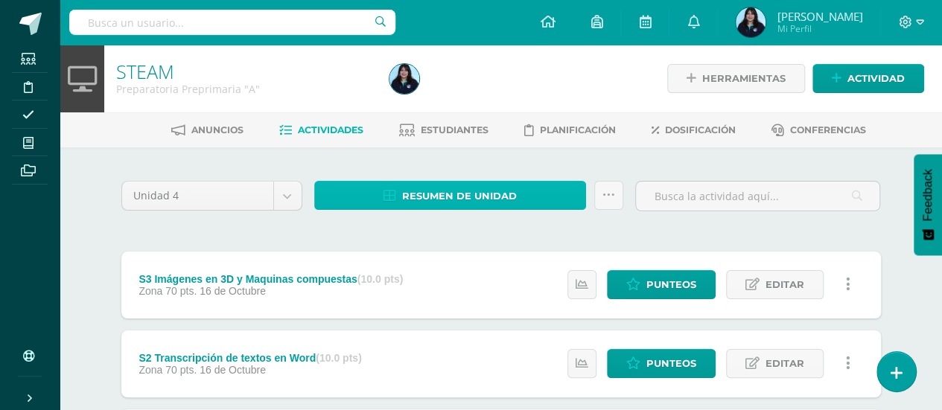
click at [456, 188] on span "Resumen de unidad" at bounding box center [459, 196] width 115 height 28
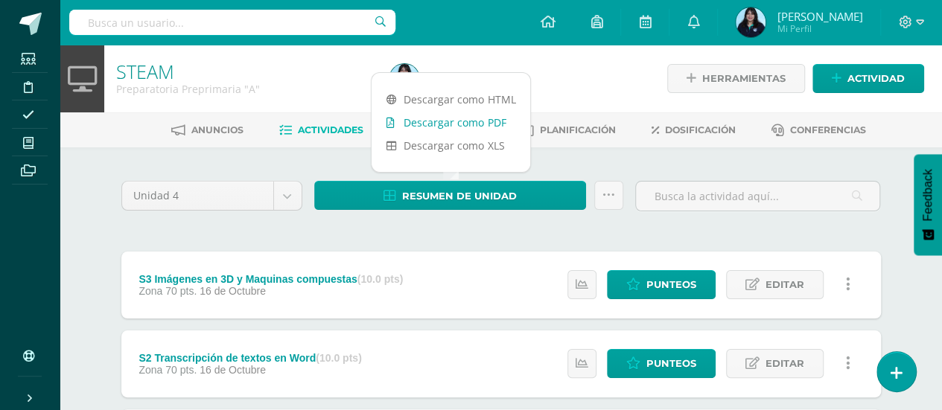
click at [475, 124] on link "Descargar como PDF" at bounding box center [451, 122] width 159 height 23
click at [261, 96] on div "STEAM Preparatoria Preprimaria "A"" at bounding box center [243, 79] width 279 height 68
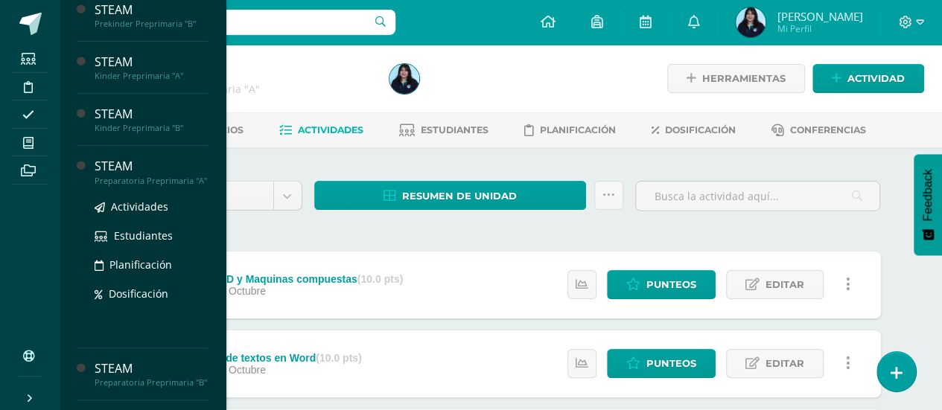
scroll to position [63, 0]
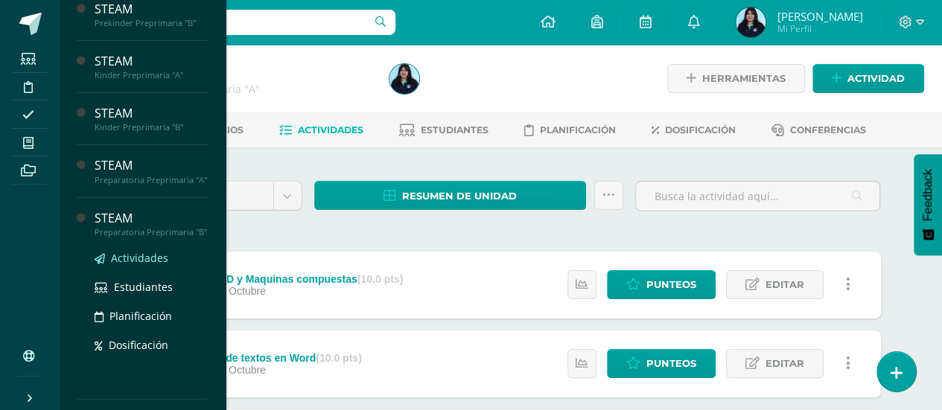
click at [146, 265] on span "Actividades" at bounding box center [139, 258] width 57 height 14
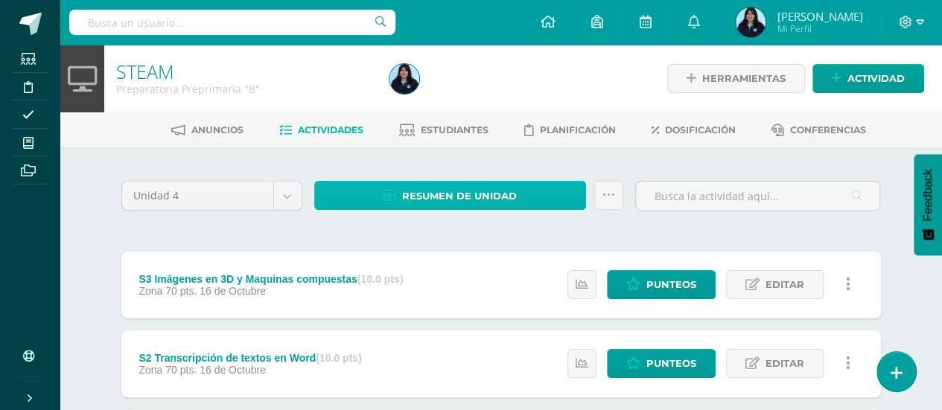
click at [411, 203] on span "Resumen de unidad" at bounding box center [459, 196] width 115 height 28
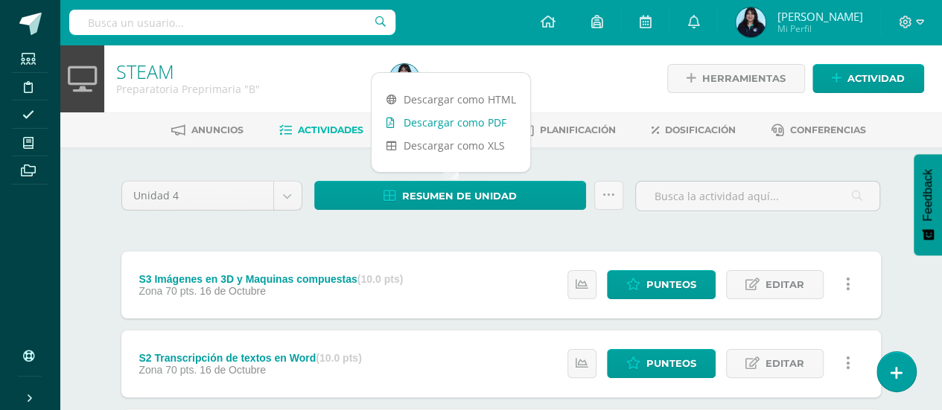
click at [457, 120] on link "Descargar como PDF" at bounding box center [451, 122] width 159 height 23
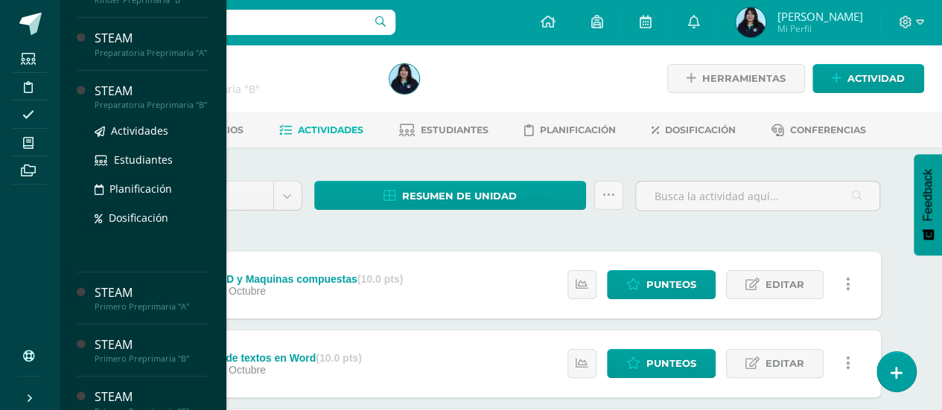
scroll to position [252, 0]
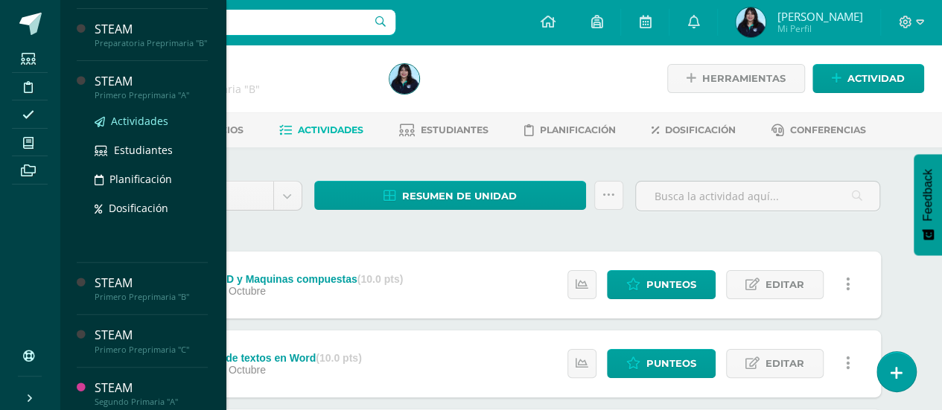
click at [130, 128] on span "Actividades" at bounding box center [139, 121] width 57 height 14
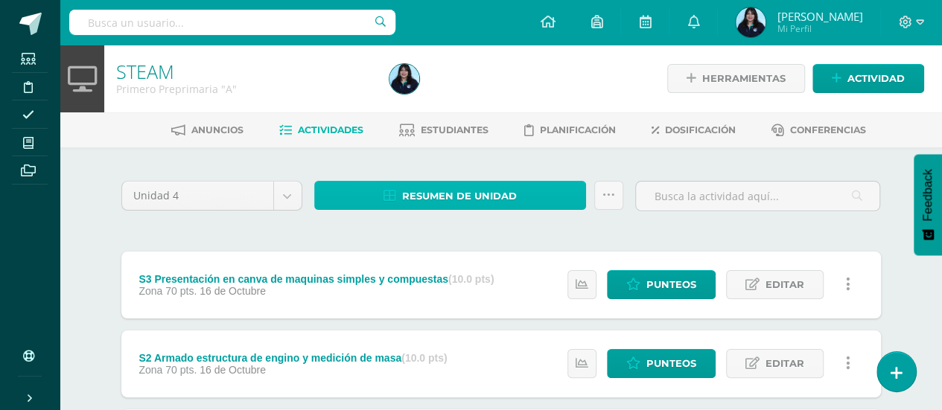
click at [447, 188] on span "Resumen de unidad" at bounding box center [459, 196] width 115 height 28
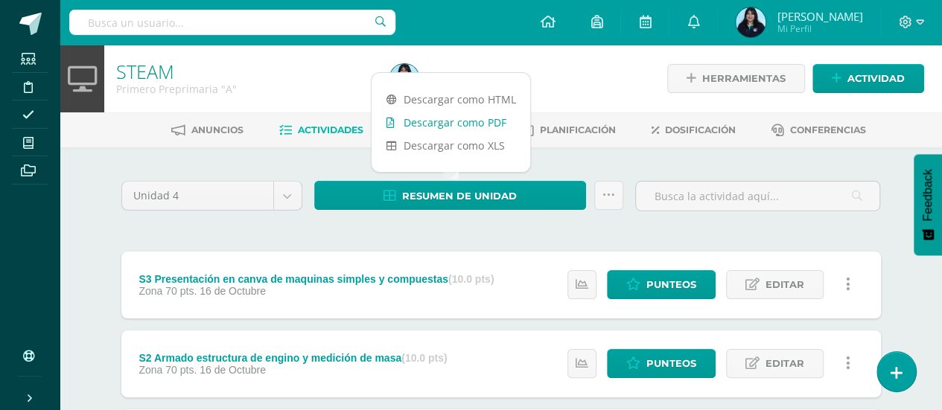
click at [457, 128] on link "Descargar como PDF" at bounding box center [451, 122] width 159 height 23
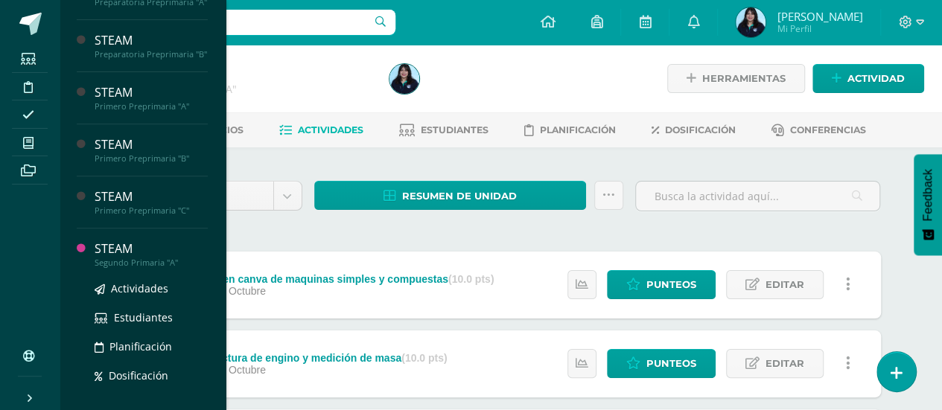
scroll to position [280, 0]
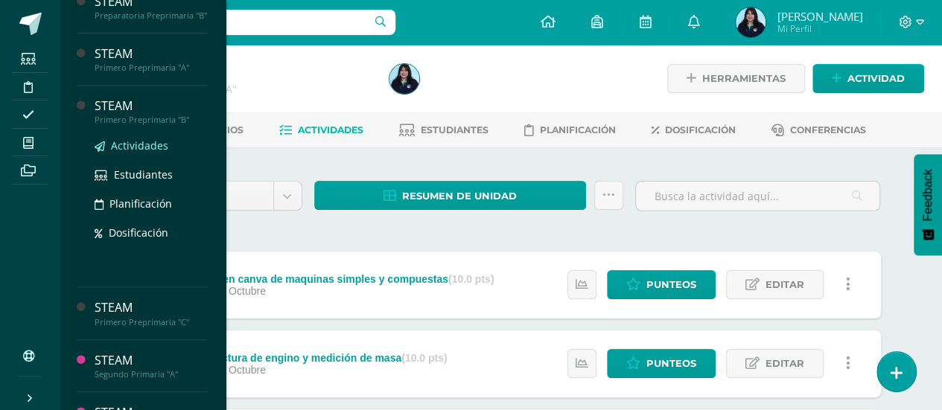
click at [139, 153] on span "Actividades" at bounding box center [139, 146] width 57 height 14
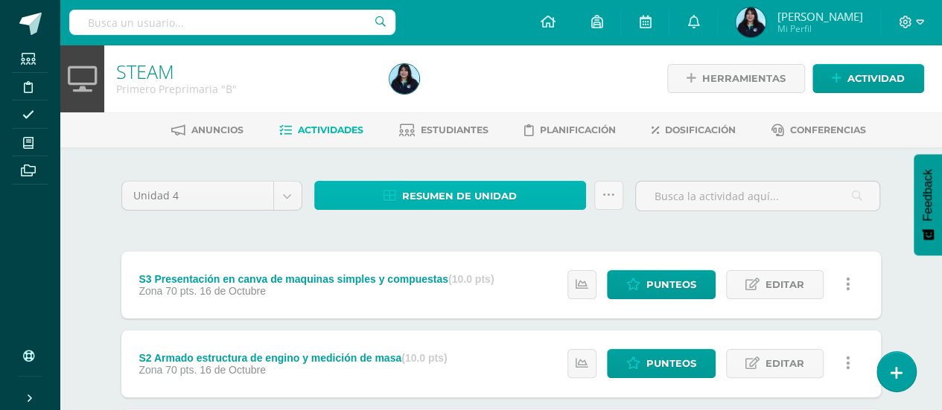
click at [354, 196] on link "Resumen de unidad" at bounding box center [450, 195] width 273 height 29
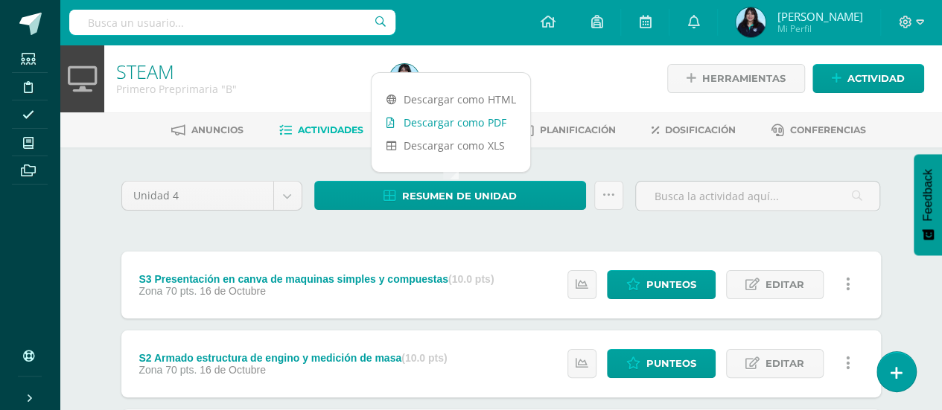
click at [439, 118] on link "Descargar como PDF" at bounding box center [451, 122] width 159 height 23
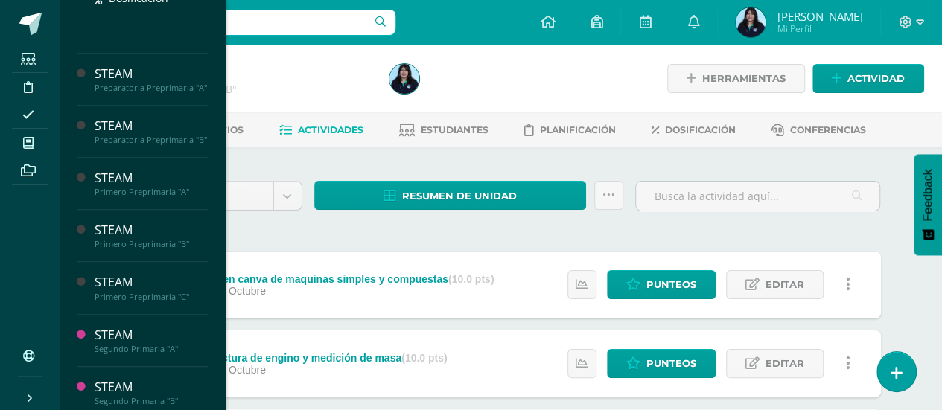
scroll to position [305, 0]
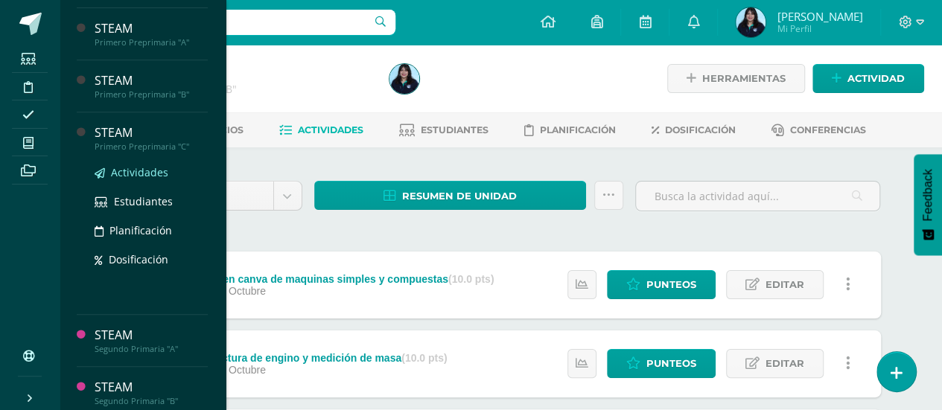
click at [145, 179] on span "Actividades" at bounding box center [139, 172] width 57 height 14
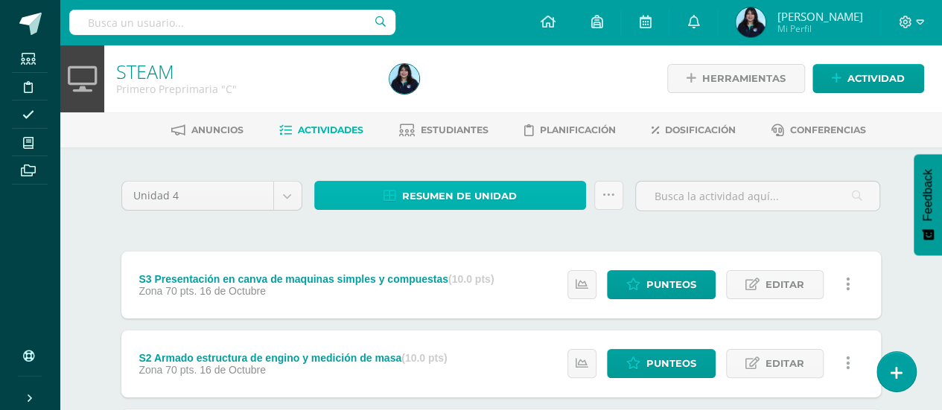
click at [400, 198] on link "Resumen de unidad" at bounding box center [450, 195] width 273 height 29
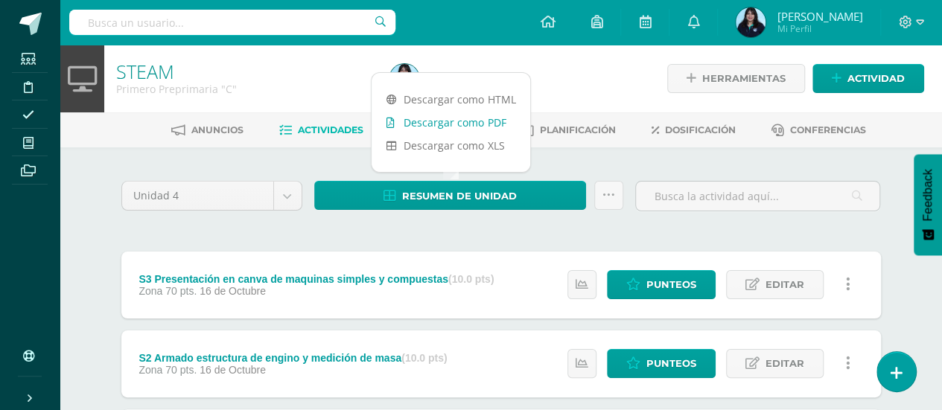
click at [436, 121] on link "Descargar como PDF" at bounding box center [451, 122] width 159 height 23
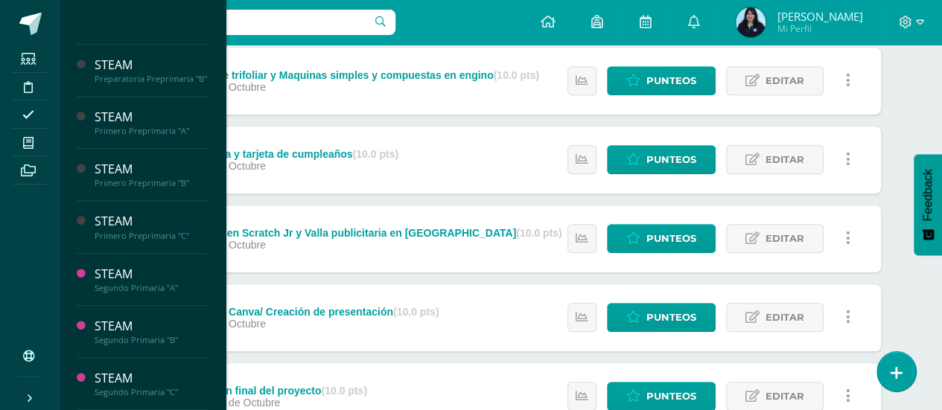
scroll to position [442, 0]
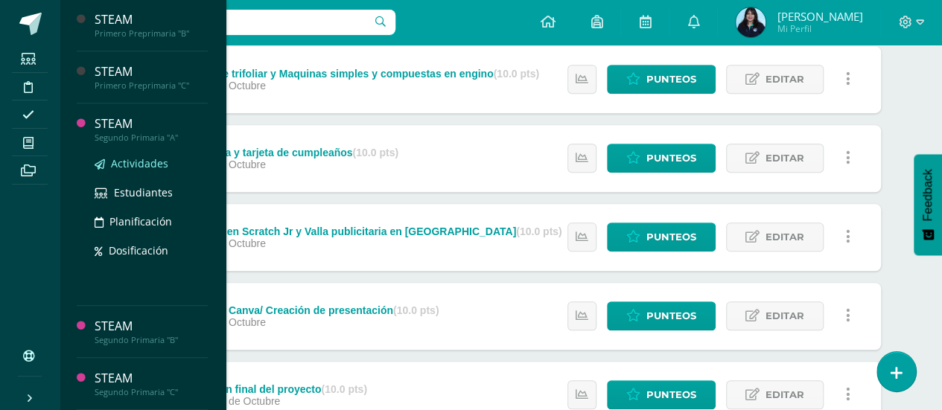
click at [136, 168] on span "Actividades" at bounding box center [139, 163] width 57 height 14
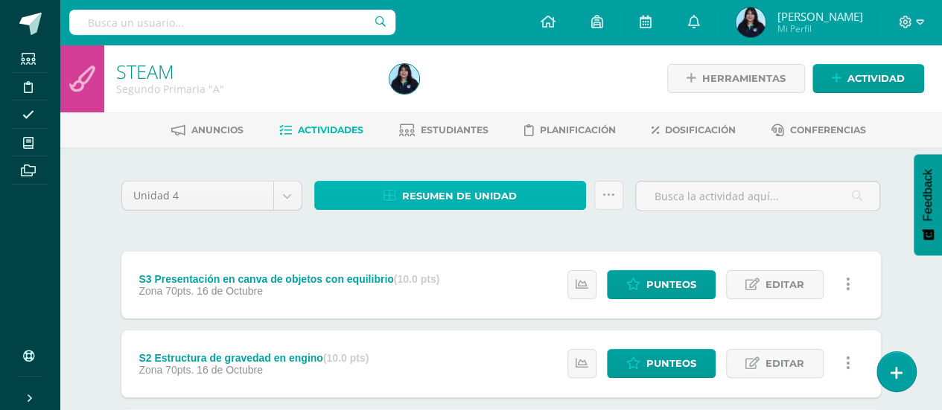
click at [451, 197] on span "Resumen de unidad" at bounding box center [459, 196] width 115 height 28
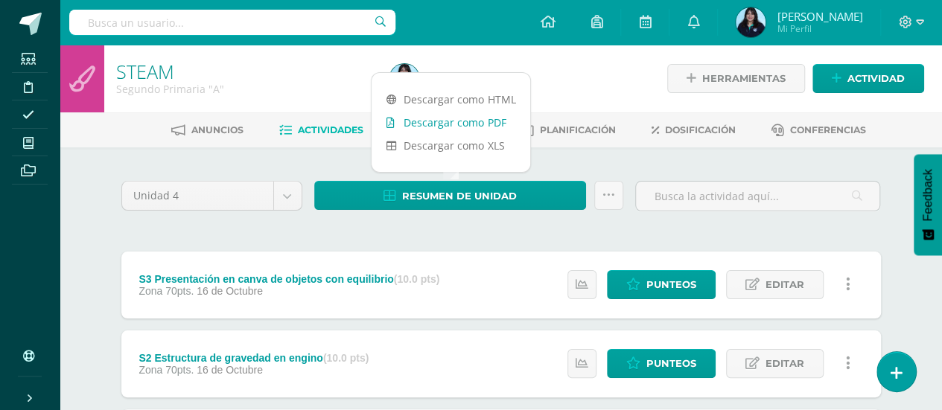
click at [455, 118] on link "Descargar como PDF" at bounding box center [451, 122] width 159 height 23
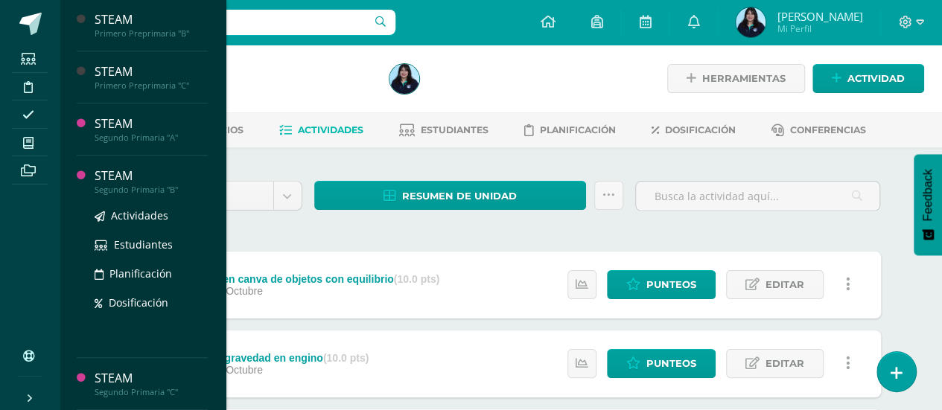
scroll to position [384, 0]
click at [147, 210] on span "Actividades" at bounding box center [139, 216] width 57 height 14
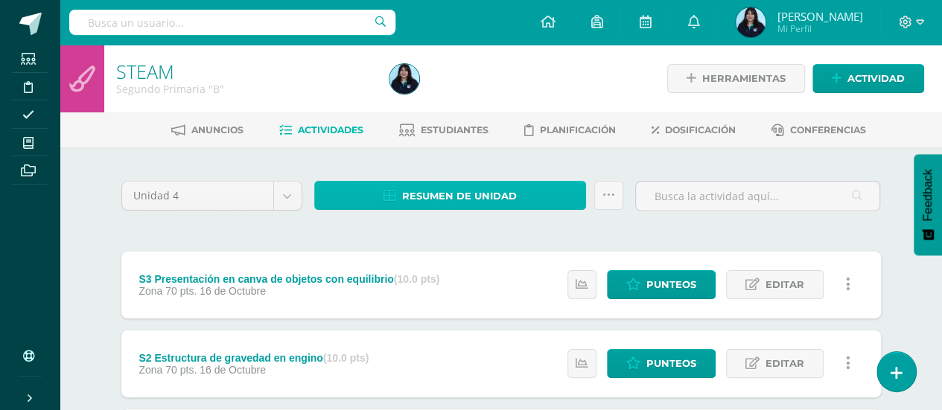
click at [415, 193] on span "Resumen de unidad" at bounding box center [459, 196] width 115 height 28
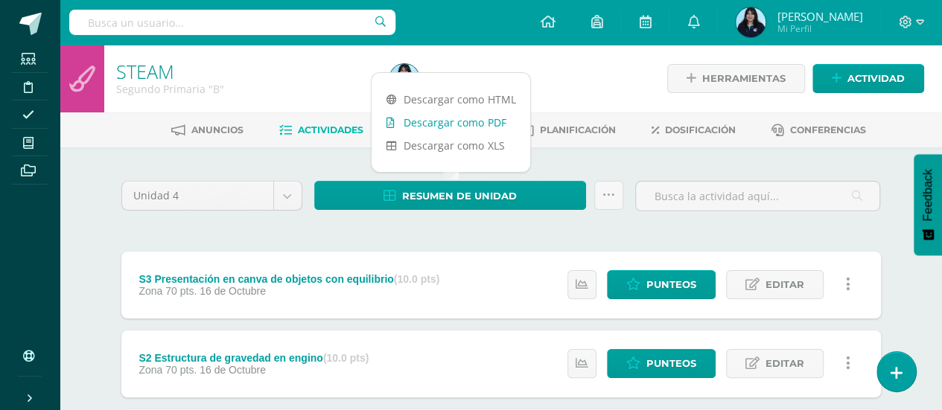
click at [452, 115] on link "Descargar como PDF" at bounding box center [451, 122] width 159 height 23
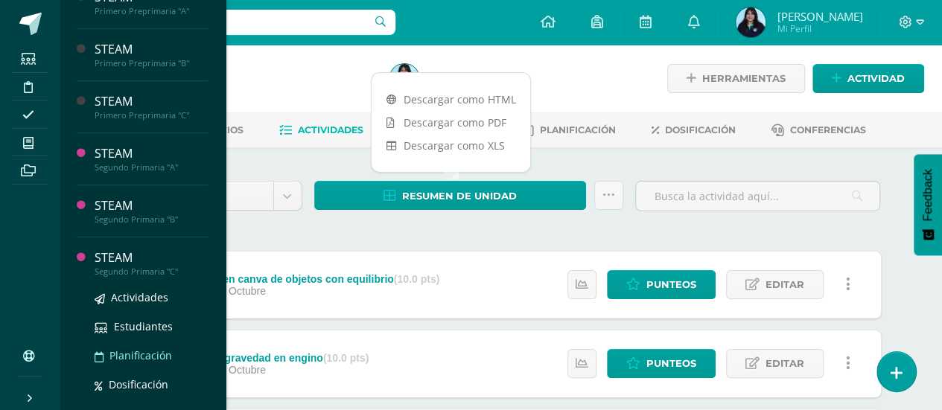
scroll to position [384, 0]
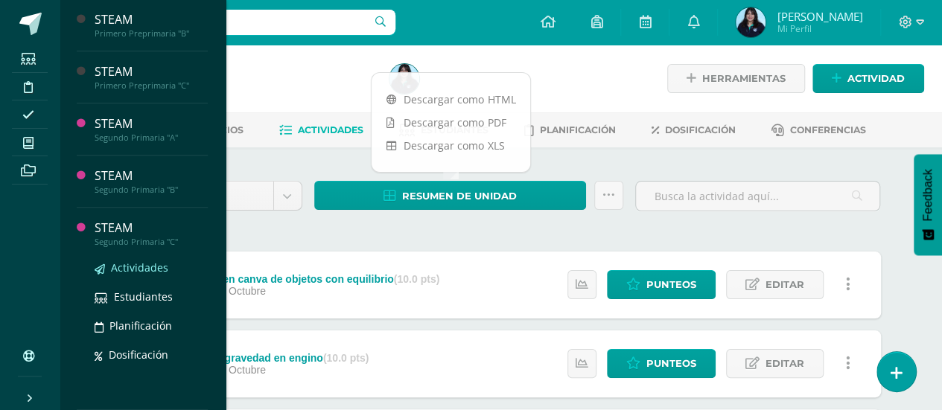
click at [138, 264] on span "Actividades" at bounding box center [139, 268] width 57 height 14
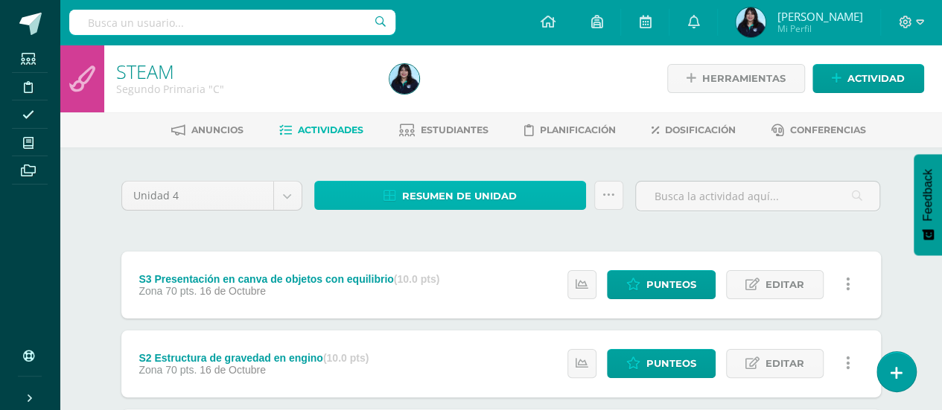
click at [472, 197] on span "Resumen de unidad" at bounding box center [459, 196] width 115 height 28
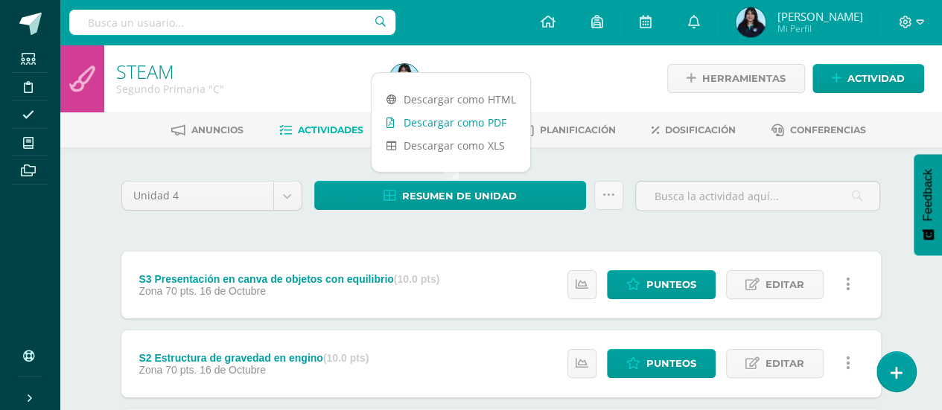
click at [442, 120] on link "Descargar como PDF" at bounding box center [451, 122] width 159 height 23
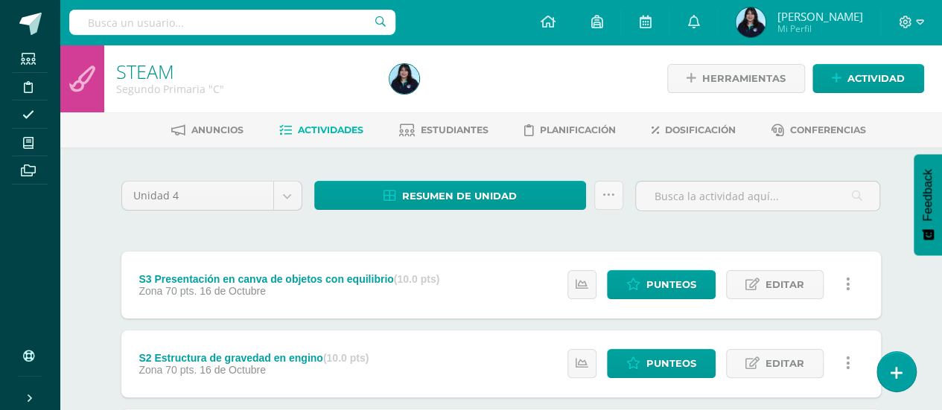
click at [463, 62] on div at bounding box center [523, 79] width 279 height 68
